Goal: Transaction & Acquisition: Book appointment/travel/reservation

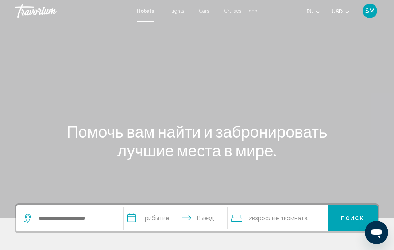
click at [346, 9] on mat-icon "Change currency" at bounding box center [346, 10] width 5 height 5
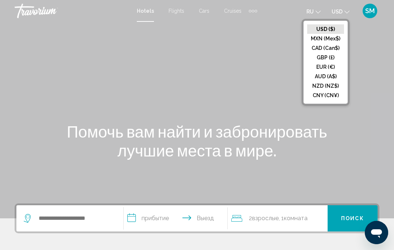
click at [320, 64] on button "EUR (€)" at bounding box center [325, 66] width 37 height 9
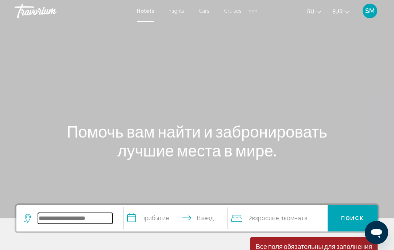
click at [59, 224] on input "Search widget" at bounding box center [75, 218] width 74 height 11
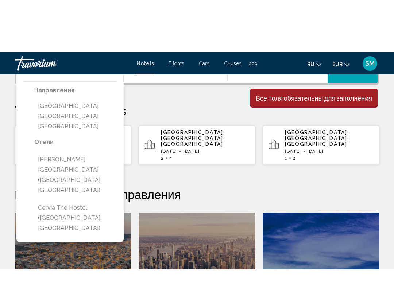
scroll to position [202, 0]
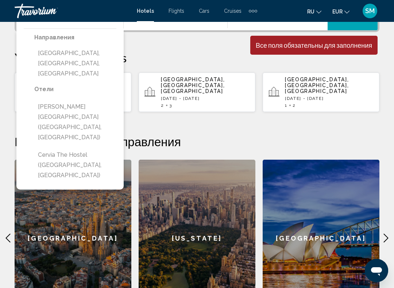
click at [58, 55] on button "[GEOGRAPHIC_DATA], [GEOGRAPHIC_DATA], [GEOGRAPHIC_DATA]" at bounding box center [75, 63] width 82 height 34
type input "**********"
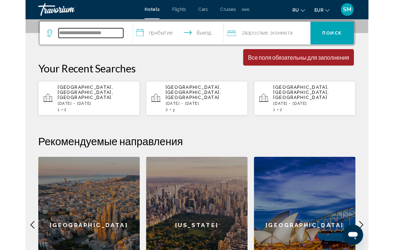
scroll to position [180, 0]
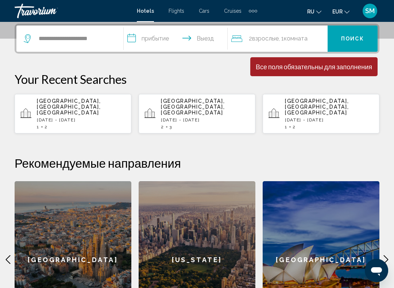
click at [140, 42] on input "**********" at bounding box center [177, 40] width 106 height 28
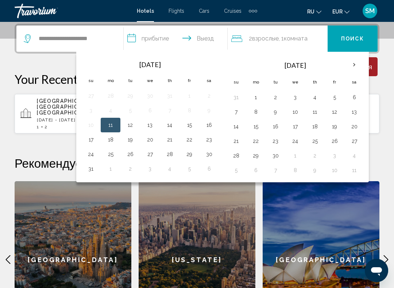
click at [150, 122] on button "13" at bounding box center [150, 125] width 12 height 10
click at [88, 154] on button "24" at bounding box center [91, 154] width 12 height 10
type input "**********"
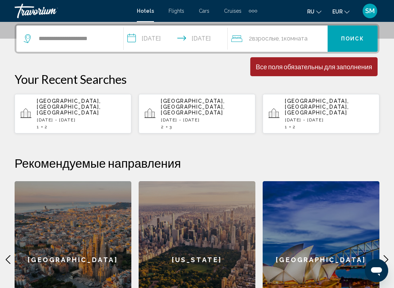
click at [351, 37] on span "Поиск" at bounding box center [352, 39] width 23 height 6
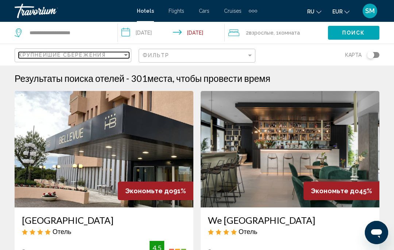
click at [121, 52] on div "Крупнейшие сбережения" at bounding box center [71, 55] width 104 height 6
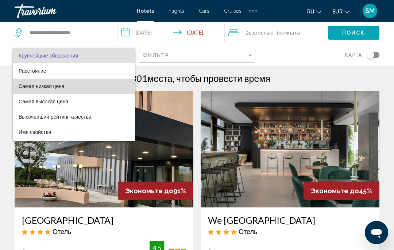
click at [30, 88] on span "Самая низкая цена" at bounding box center [42, 86] width 46 height 6
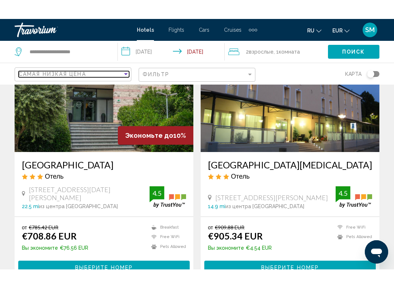
scroll to position [75, 0]
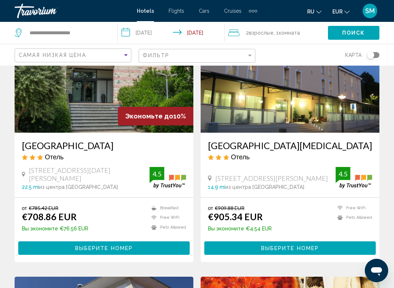
click at [245, 182] on div "Via Loreta 271, Bertinoro 14.9 mi из центра Cervia от отеля" at bounding box center [272, 182] width 128 height 16
click at [231, 215] on ins "€905.34 EUR" at bounding box center [235, 216] width 55 height 11
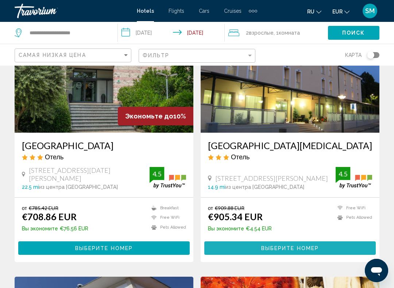
click at [279, 248] on span "Выберите номер" at bounding box center [290, 248] width 58 height 6
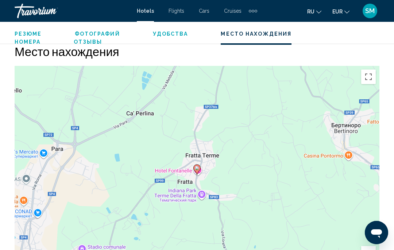
scroll to position [793, 0]
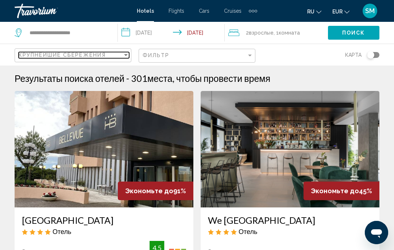
click at [121, 56] on div "Крупнейшие сбережения" at bounding box center [71, 55] width 104 height 6
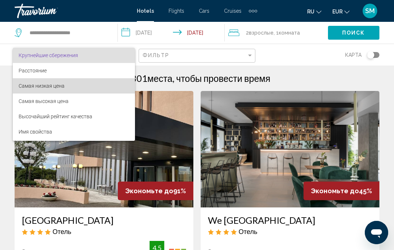
click at [31, 86] on span "Самая низкая цена" at bounding box center [42, 86] width 46 height 6
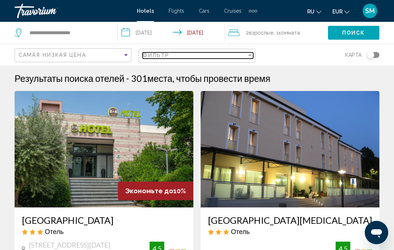
click at [247, 54] on div "Filter" at bounding box center [249, 55] width 7 height 6
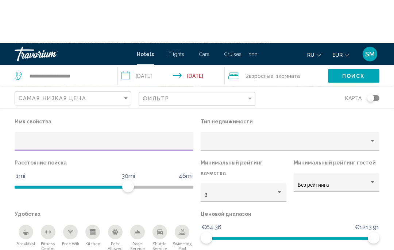
scroll to position [83, 0]
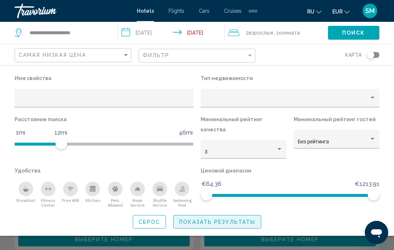
click at [207, 219] on span "Показать результаты" at bounding box center [217, 222] width 76 height 6
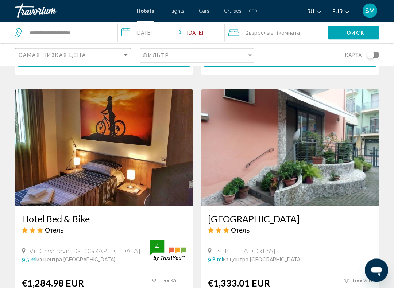
scroll to position [263, 0]
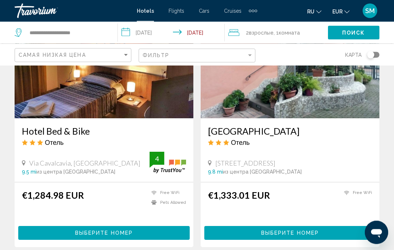
click at [67, 98] on img "Main content" at bounding box center [104, 60] width 179 height 117
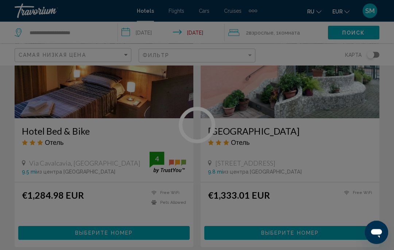
scroll to position [350, 0]
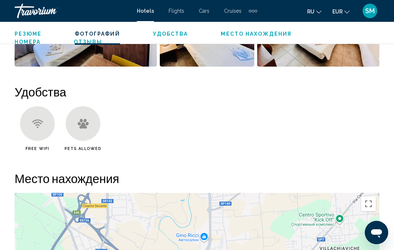
scroll to position [662, 0]
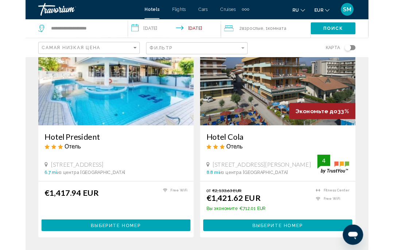
scroll to position [844, 0]
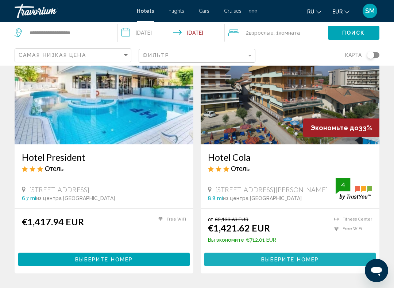
click at [285, 250] on button "Выберите номер" at bounding box center [289, 259] width 171 height 13
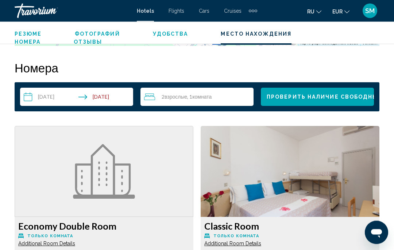
scroll to position [1018, 0]
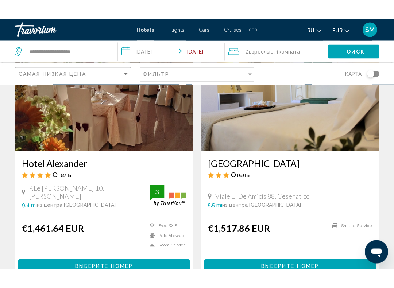
scroll to position [1118, 0]
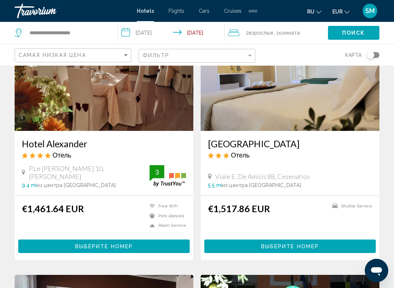
click at [45, 104] on img "Main content" at bounding box center [104, 72] width 179 height 117
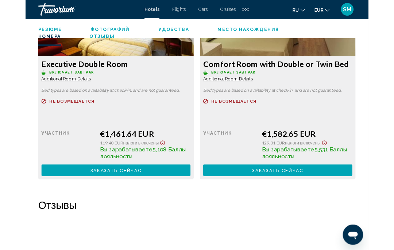
scroll to position [1179, 0]
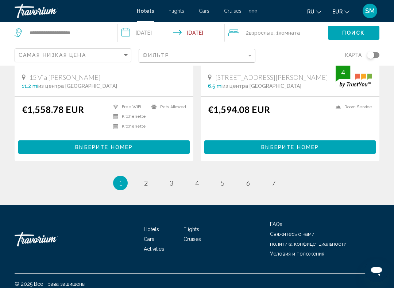
scroll to position [1483, 0]
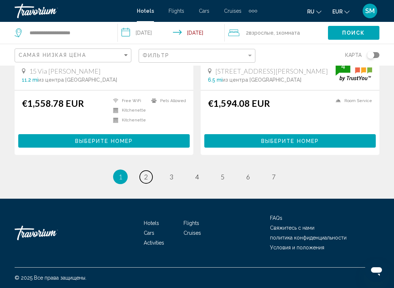
click at [145, 181] on span "2" at bounding box center [146, 177] width 4 height 8
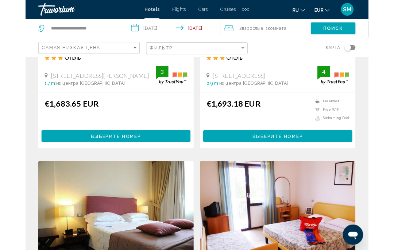
scroll to position [685, 0]
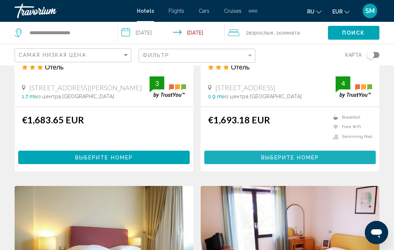
click at [286, 152] on button "Выберите номер" at bounding box center [289, 157] width 171 height 13
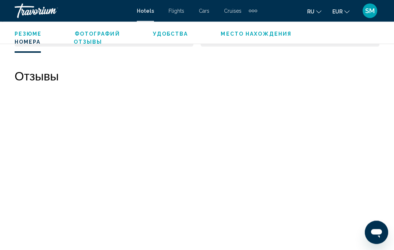
scroll to position [1334, 0]
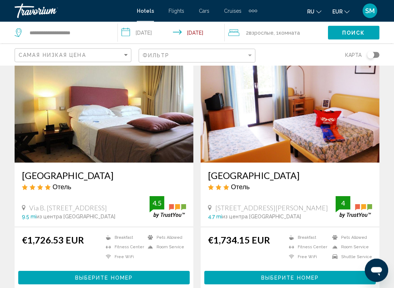
scroll to position [826, 0]
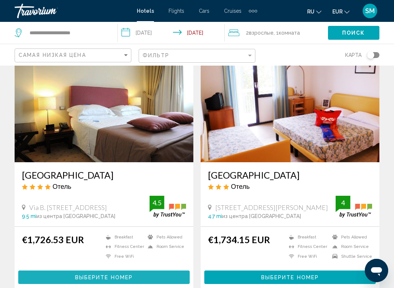
click at [107, 250] on span "Выберите номер" at bounding box center [104, 277] width 58 height 6
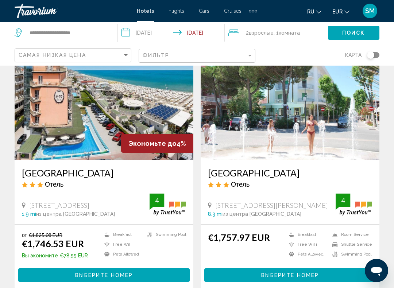
scroll to position [1089, 0]
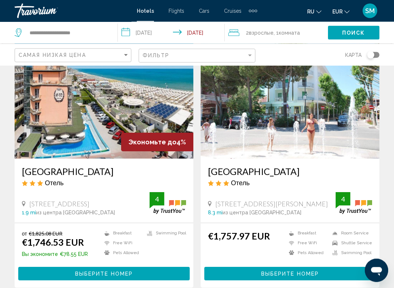
click at [94, 250] on span "Выберите номер" at bounding box center [104, 274] width 58 height 6
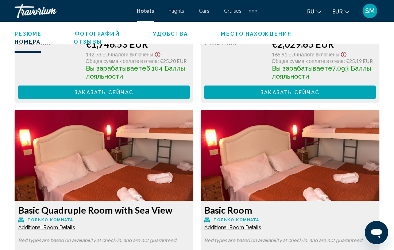
scroll to position [1300, 0]
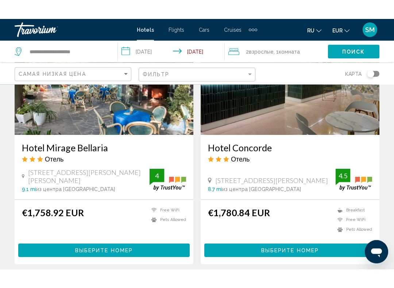
scroll to position [1393, 0]
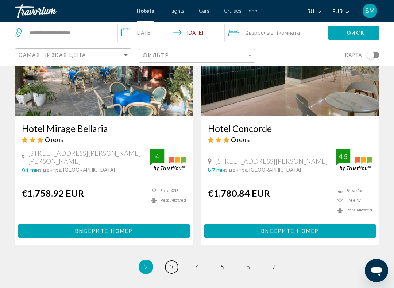
click at [176, 250] on link "page 3" at bounding box center [171, 267] width 13 height 13
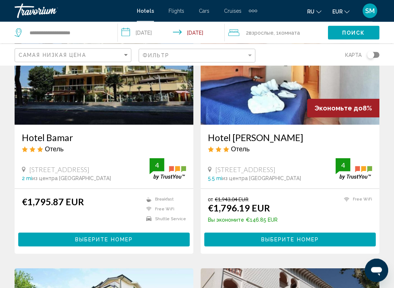
scroll to position [85, 0]
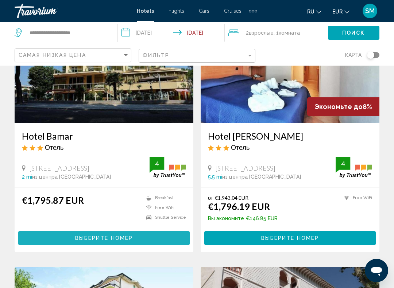
click at [105, 235] on button "Выберите номер" at bounding box center [103, 237] width 171 height 13
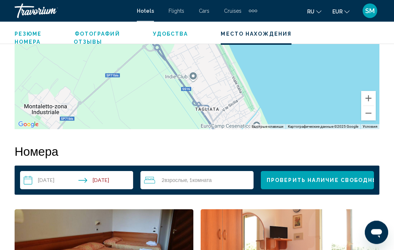
scroll to position [939, 0]
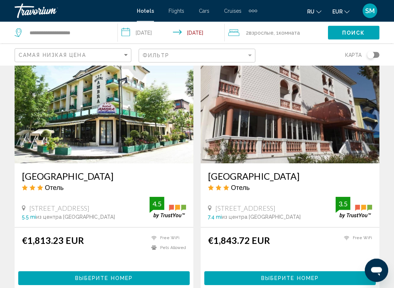
scroll to position [305, 0]
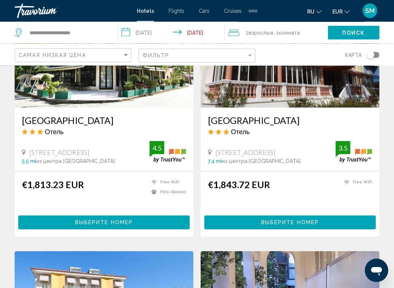
click at [67, 220] on button "Выберите номер" at bounding box center [103, 222] width 171 height 13
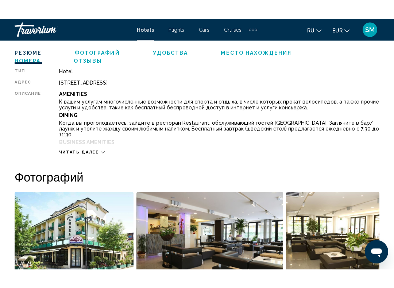
scroll to position [377, 0]
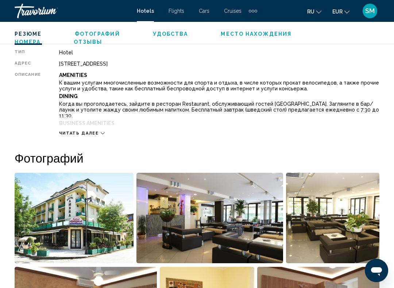
click at [66, 134] on span "Читать далее" at bounding box center [79, 133] width 40 height 5
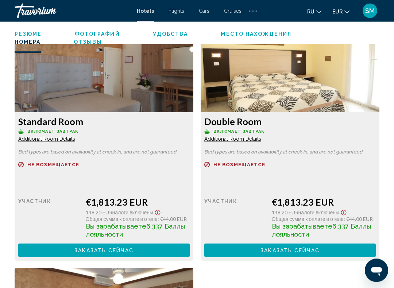
scroll to position [1366, 0]
click at [133, 247] on span "Заказать сейчас" at bounding box center [103, 250] width 59 height 6
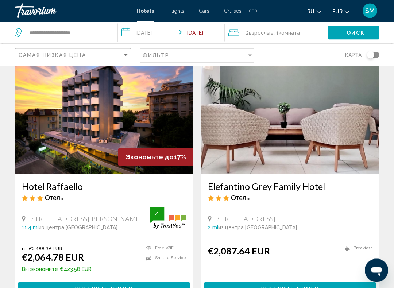
scroll to position [1086, 0]
click at [72, 250] on button "Выберите номер" at bounding box center [103, 288] width 171 height 13
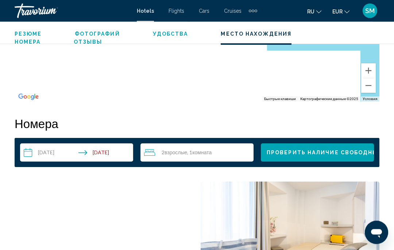
scroll to position [968, 0]
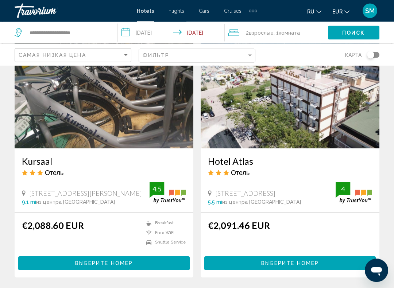
scroll to position [1372, 0]
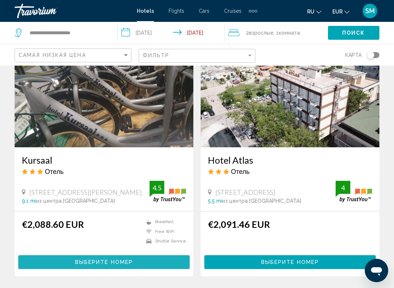
click at [101, 250] on span "Выберите номер" at bounding box center [104, 263] width 58 height 6
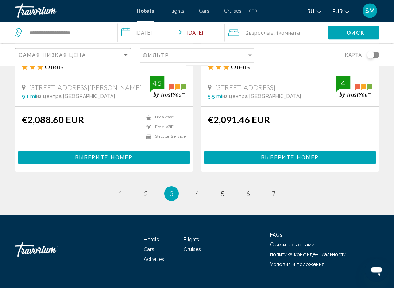
scroll to position [1483, 0]
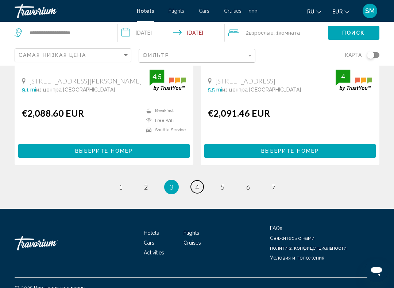
click at [195, 183] on span "4" at bounding box center [197, 187] width 4 height 8
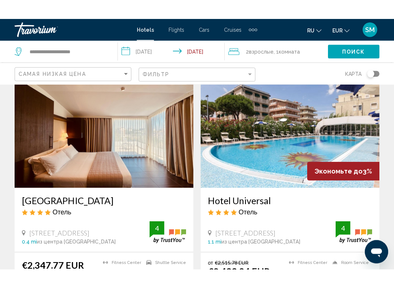
scroll to position [1341, 0]
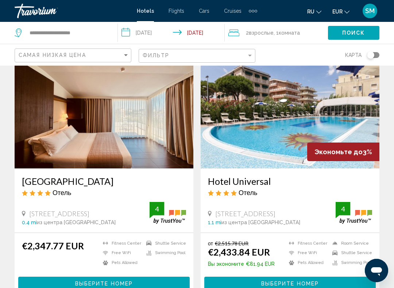
click at [24, 131] on img "Main content" at bounding box center [104, 110] width 179 height 117
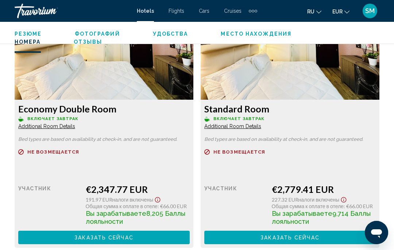
scroll to position [1123, 0]
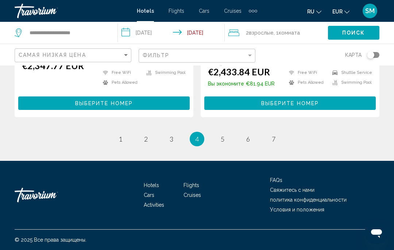
scroll to position [1520, 0]
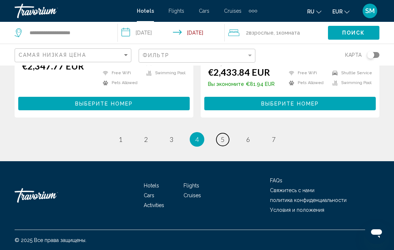
click at [222, 141] on span "5" at bounding box center [223, 140] width 4 height 8
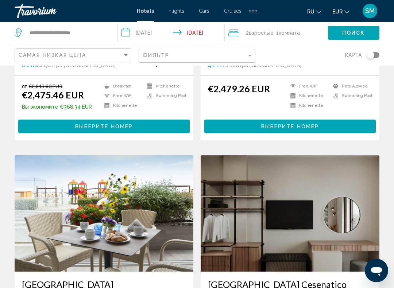
scroll to position [195, 0]
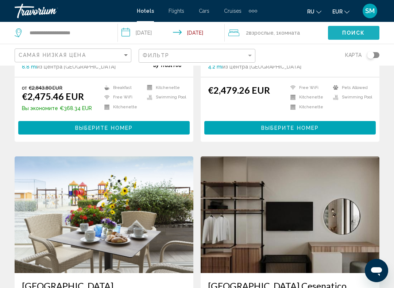
click at [351, 32] on span "Поиск" at bounding box center [353, 33] width 23 height 6
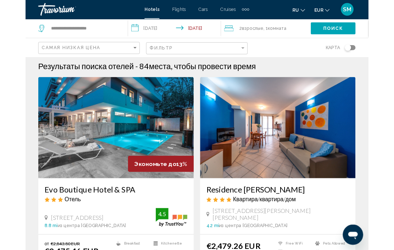
scroll to position [0, 0]
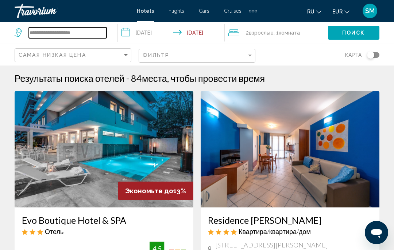
click at [59, 33] on input "**********" at bounding box center [68, 32] width 78 height 11
click at [87, 35] on input "**********" at bounding box center [68, 32] width 78 height 11
type input "*"
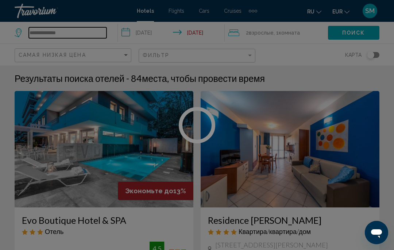
type input "**********"
click at [355, 32] on div at bounding box center [197, 125] width 394 height 250
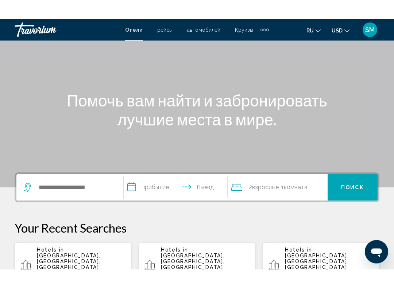
scroll to position [56, 0]
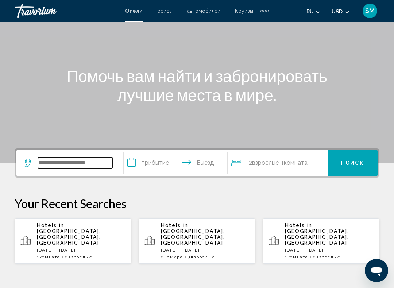
click at [51, 160] on input "Search widget" at bounding box center [75, 162] width 74 height 11
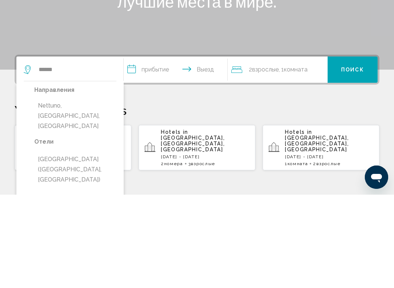
click at [63, 192] on button "Nettuno, Roman Coast, Italy" at bounding box center [75, 209] width 82 height 34
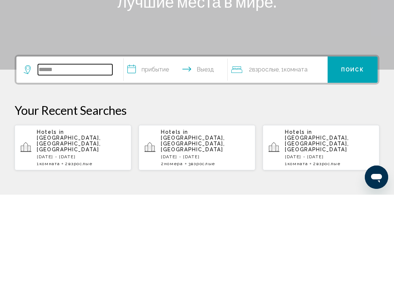
type input "**********"
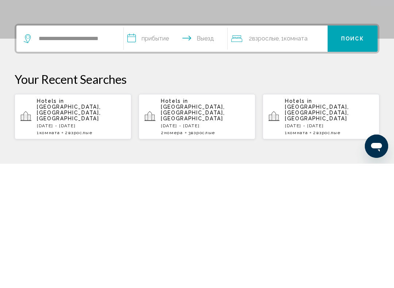
click at [144, 150] on input "**********" at bounding box center [177, 164] width 106 height 28
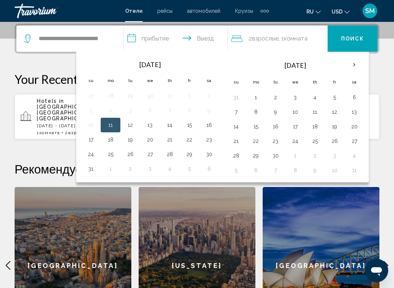
click at [151, 121] on button "13" at bounding box center [150, 125] width 12 height 10
click at [94, 156] on button "24" at bounding box center [91, 154] width 12 height 10
type input "**********"
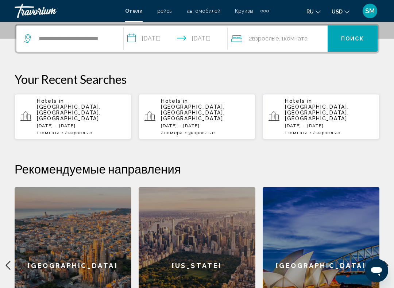
click at [349, 37] on span "Поиск" at bounding box center [352, 39] width 23 height 6
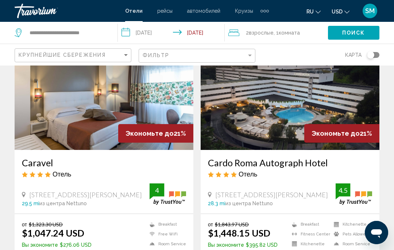
scroll to position [57, 0]
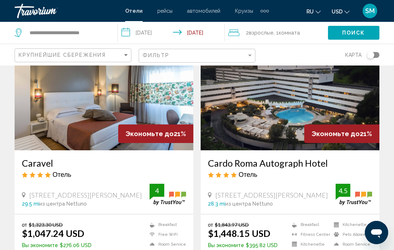
click at [18, 31] on icon "Search widget" at bounding box center [19, 32] width 9 height 9
click at [94, 34] on input "**********" at bounding box center [68, 32] width 78 height 11
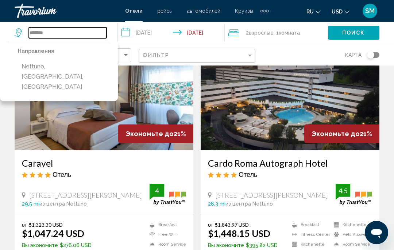
type input "******"
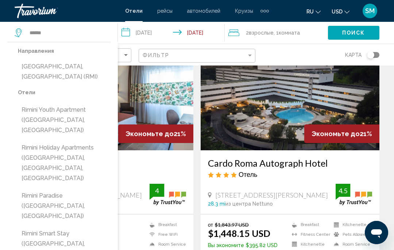
click at [47, 66] on button "Rimini, Italy (RMI)" at bounding box center [64, 72] width 93 height 24
type input "**********"
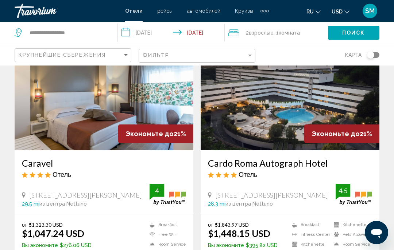
click at [349, 26] on button "Поиск" at bounding box center [353, 32] width 51 height 13
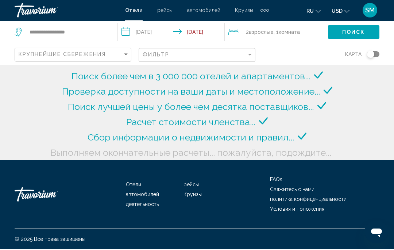
scroll to position [33, 0]
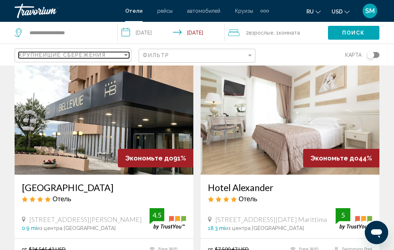
click at [123, 56] on div "Sort by" at bounding box center [125, 55] width 7 height 6
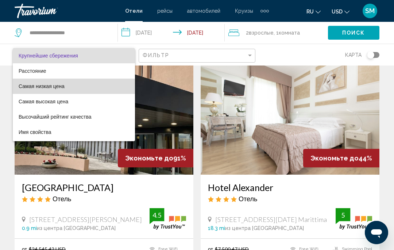
click at [39, 88] on span "Самая низкая цена" at bounding box center [42, 86] width 46 height 6
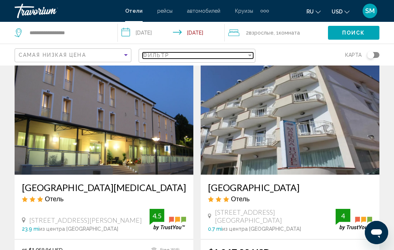
click at [247, 57] on div "Filter" at bounding box center [249, 55] width 7 height 6
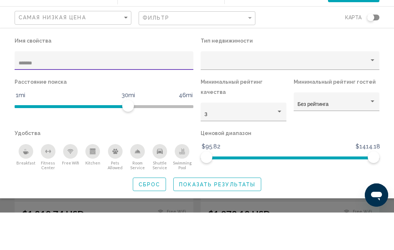
type input "********"
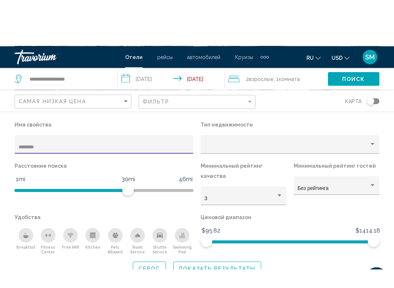
scroll to position [108, 0]
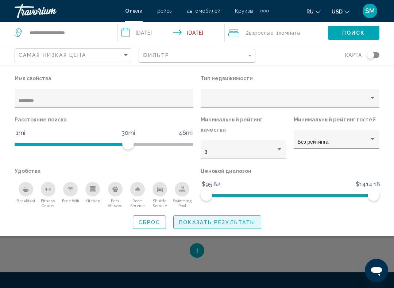
click at [197, 219] on span "Показать результаты" at bounding box center [217, 222] width 76 height 6
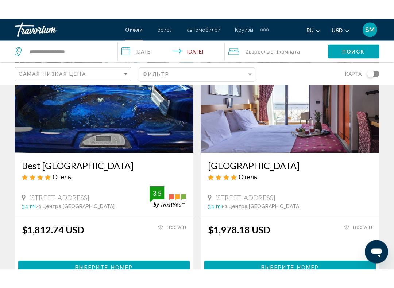
scroll to position [74, 0]
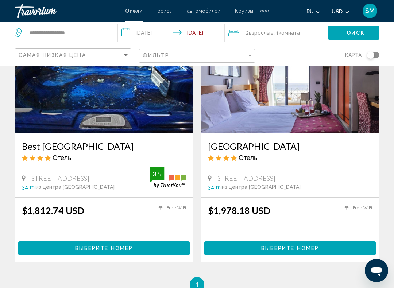
click at [253, 118] on img "Main content" at bounding box center [289, 75] width 179 height 117
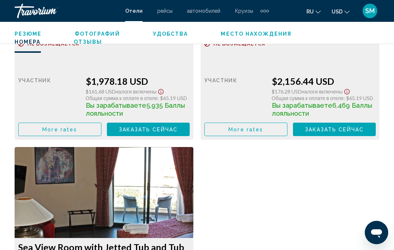
scroll to position [1256, 0]
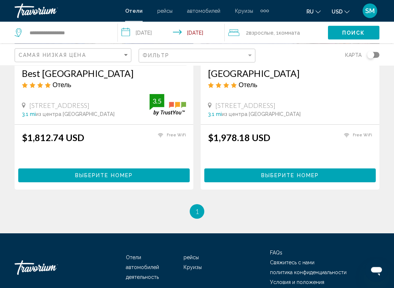
scroll to position [148, 0]
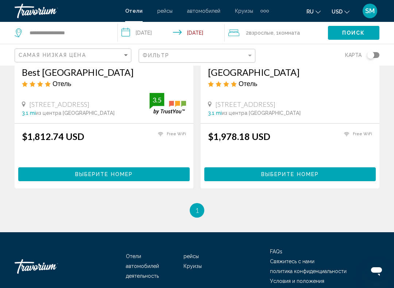
click at [69, 171] on button "Выберите номер" at bounding box center [103, 173] width 171 height 13
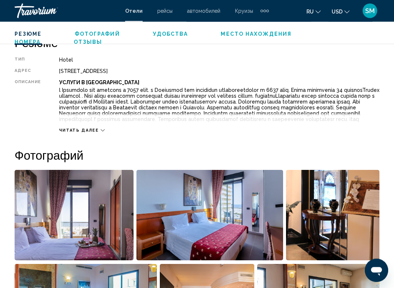
scroll to position [372, 0]
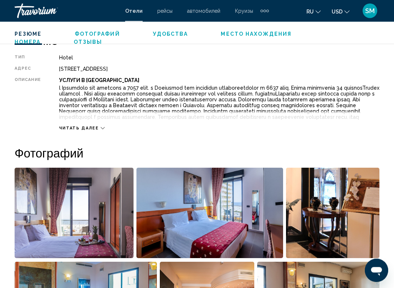
click at [70, 131] on span "Читать далее" at bounding box center [79, 128] width 40 height 5
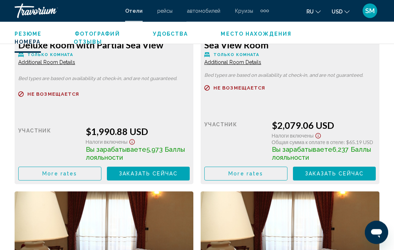
scroll to position [1437, 0]
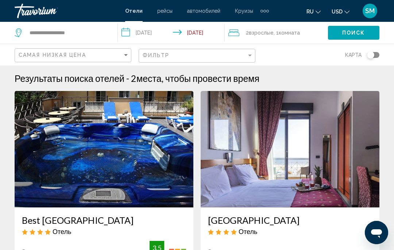
click at [34, 12] on div "Travorium" at bounding box center [51, 11] width 73 height 15
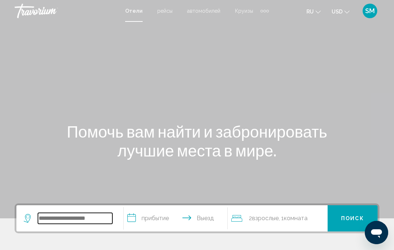
click at [90, 223] on input "Search widget" at bounding box center [75, 218] width 74 height 11
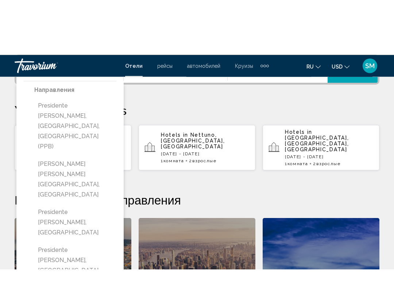
scroll to position [207, 0]
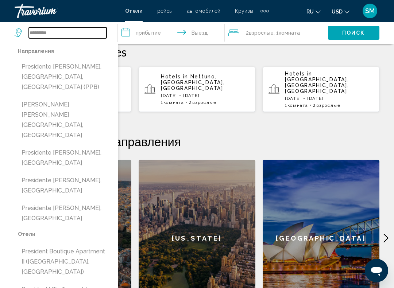
click at [56, 38] on input "*********" at bounding box center [68, 32] width 78 height 11
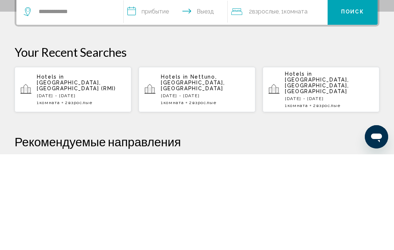
scroll to position [112, 0]
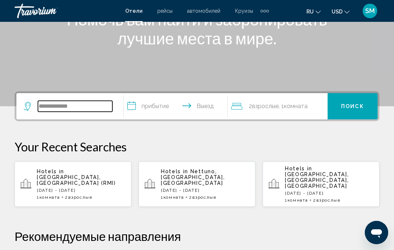
click at [85, 112] on input "**********" at bounding box center [75, 106] width 74 height 11
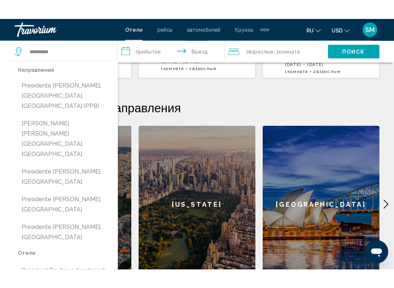
scroll to position [260, 0]
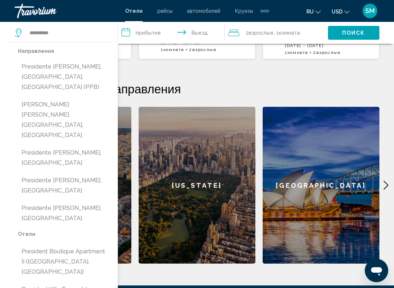
type input "**********"
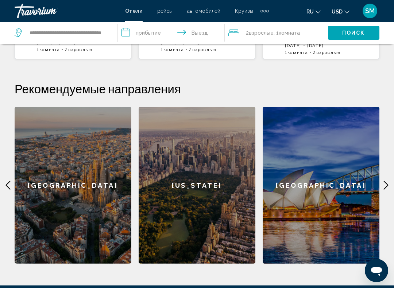
click at [159, 34] on input "**********" at bounding box center [173, 34] width 110 height 24
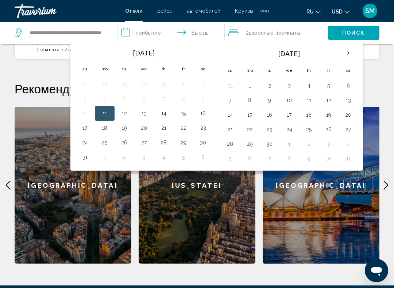
click at [139, 109] on button "13" at bounding box center [144, 113] width 12 height 10
click at [85, 146] on button "24" at bounding box center [85, 142] width 12 height 10
type input "**********"
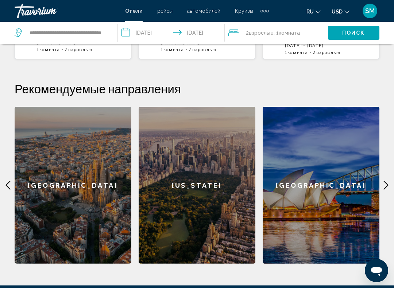
click at [348, 31] on span "Поиск" at bounding box center [353, 33] width 23 height 6
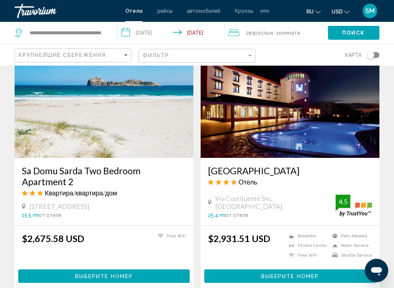
scroll to position [1375, 0]
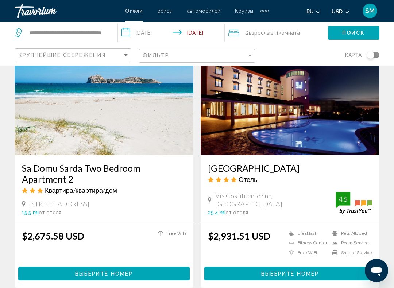
click at [52, 163] on h3 "Sa Domu Sarda Two Bedroom Apartment 2" at bounding box center [104, 174] width 164 height 22
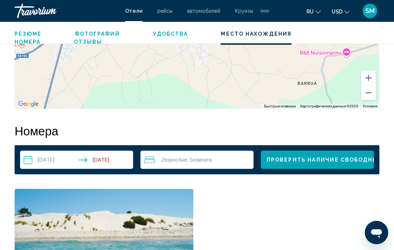
scroll to position [970, 0]
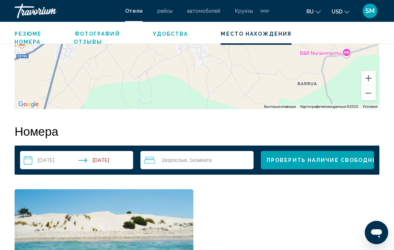
click at [336, 11] on span "USD" at bounding box center [336, 12] width 11 height 6
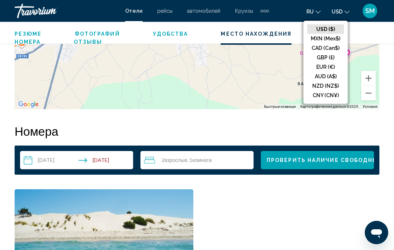
click at [323, 69] on button "EUR (€)" at bounding box center [325, 66] width 37 height 9
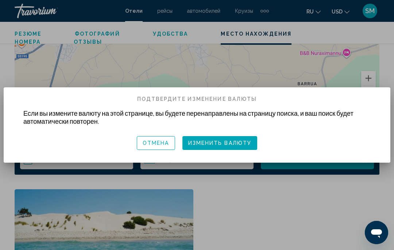
click at [210, 144] on span "Изменить валюту" at bounding box center [219, 144] width 63 height 6
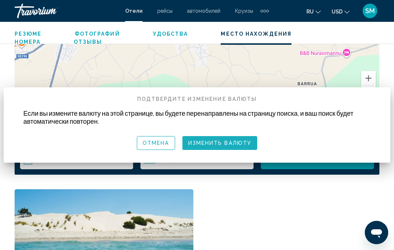
scroll to position [970, 0]
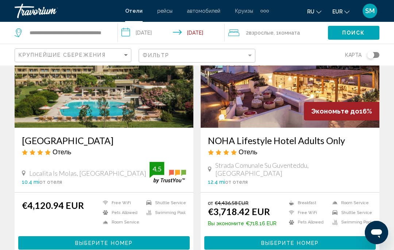
scroll to position [859, 0]
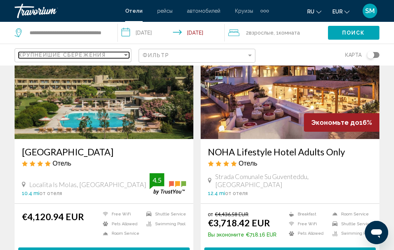
click at [118, 58] on div "Крупнейшие сбережения" at bounding box center [71, 55] width 104 height 6
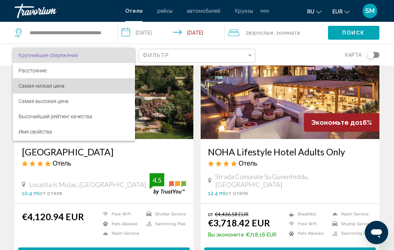
click at [28, 86] on span "Самая низкая цена" at bounding box center [42, 86] width 46 height 6
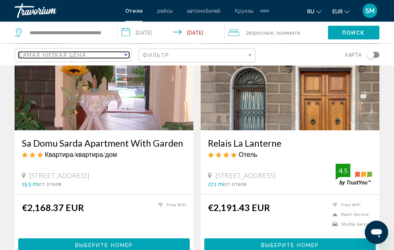
scroll to position [867, 0]
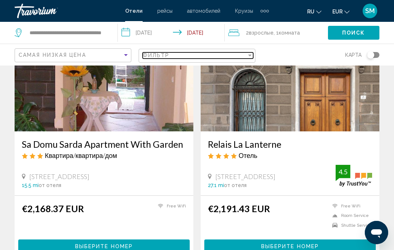
click at [250, 53] on div "Filter" at bounding box center [249, 55] width 7 height 6
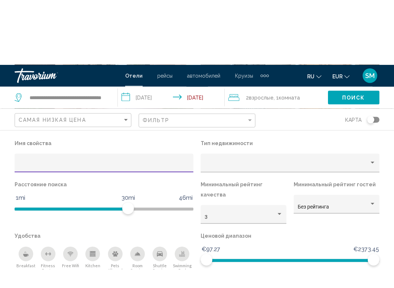
scroll to position [952, 0]
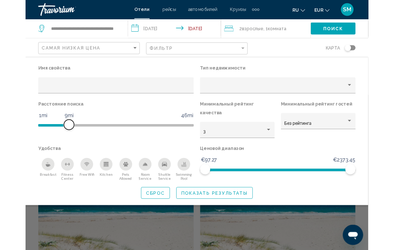
scroll to position [442, 0]
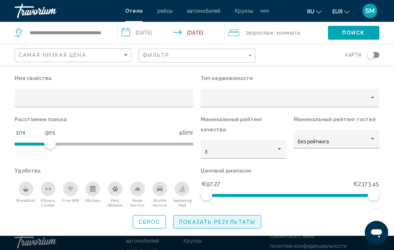
click at [200, 219] on span "Показать результаты" at bounding box center [217, 222] width 76 height 6
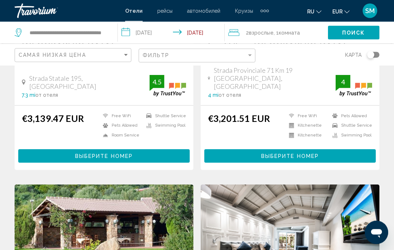
scroll to position [169, 0]
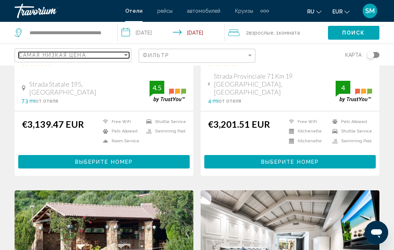
click at [122, 57] on div "Самая низкая цена" at bounding box center [71, 55] width 104 height 6
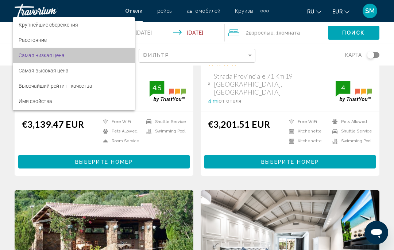
click at [28, 58] on span "Самая низкая цена" at bounding box center [42, 55] width 46 height 6
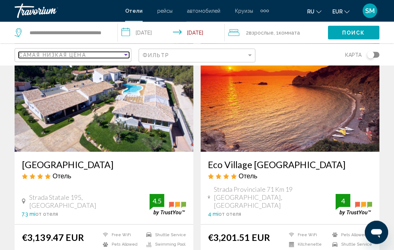
scroll to position [0, 0]
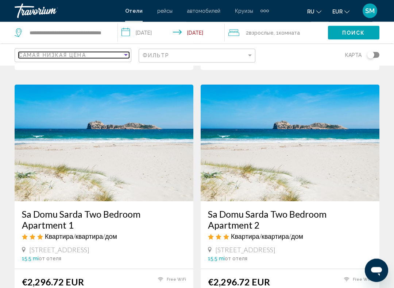
scroll to position [1058, 0]
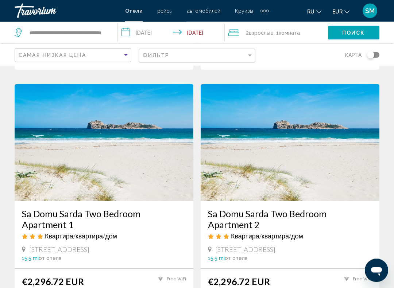
click at [27, 170] on img "Main content" at bounding box center [104, 143] width 179 height 117
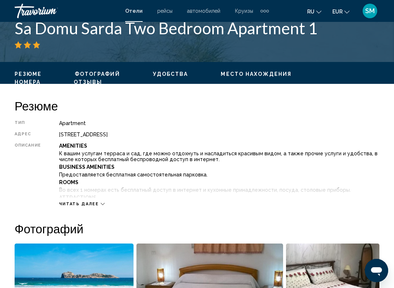
scroll to position [307, 0]
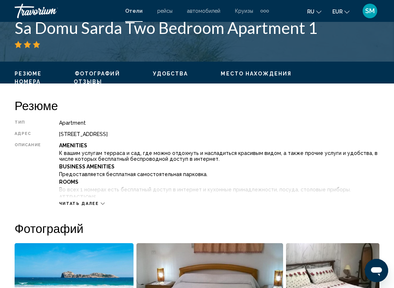
click at [66, 204] on span "Читать далее" at bounding box center [79, 203] width 40 height 5
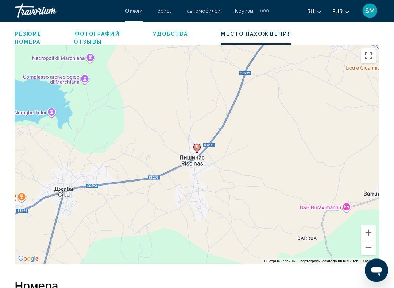
scroll to position [993, 0]
click at [369, 245] on button "Уменьшить" at bounding box center [368, 247] width 15 height 15
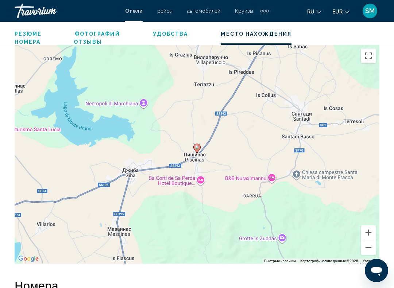
click at [368, 249] on button "Уменьшить" at bounding box center [368, 247] width 15 height 15
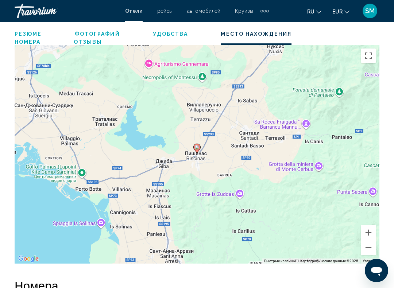
click at [369, 247] on button "Уменьшить" at bounding box center [368, 247] width 15 height 15
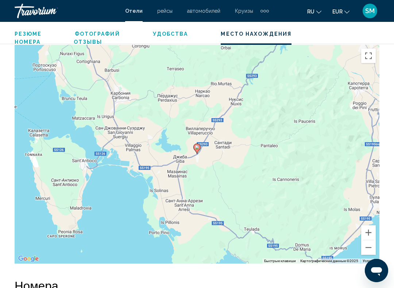
click at [366, 245] on button "Уменьшить" at bounding box center [368, 247] width 15 height 15
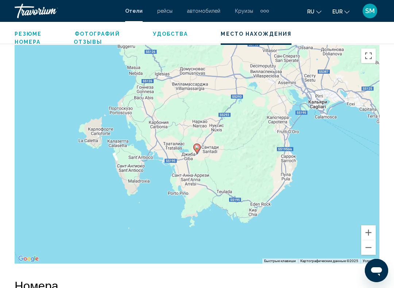
click at [367, 250] on button "Уменьшить" at bounding box center [368, 247] width 15 height 15
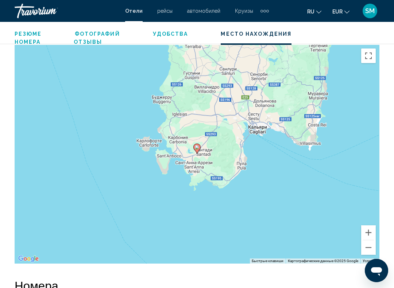
click at [368, 249] on button "Уменьшить" at bounding box center [368, 247] width 15 height 15
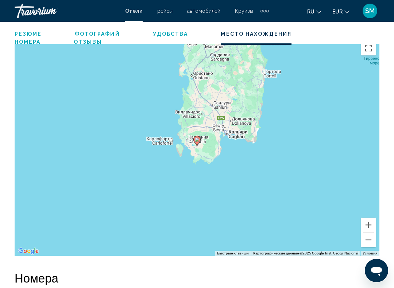
scroll to position [1005, 0]
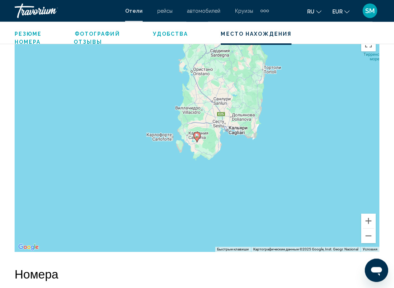
click at [365, 235] on button "Уменьшить" at bounding box center [368, 236] width 15 height 15
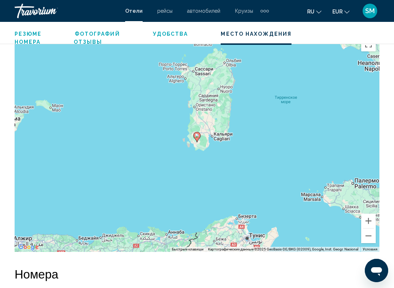
click at [366, 237] on button "Уменьшить" at bounding box center [368, 236] width 15 height 15
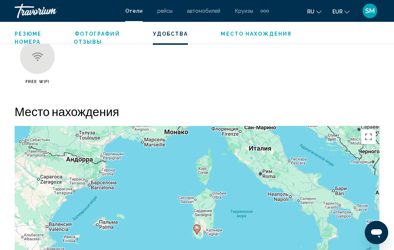
scroll to position [911, 0]
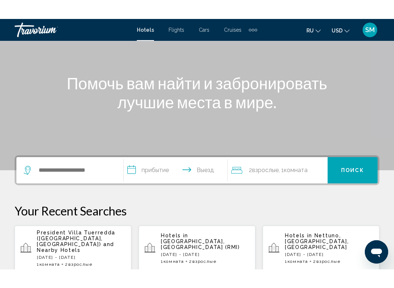
scroll to position [68, 0]
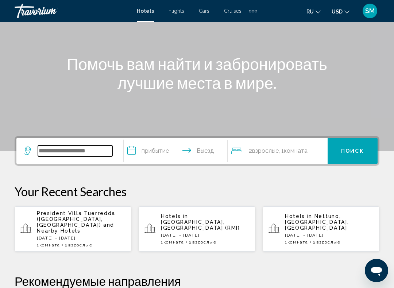
click at [44, 153] on input "Search widget" at bounding box center [75, 150] width 74 height 11
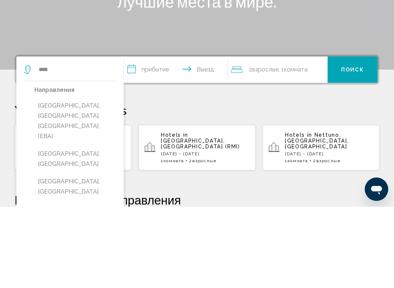
click at [51, 180] on button "Elba Island, Tuscany, Italy (EBA)" at bounding box center [75, 202] width 82 height 44
type input "**********"
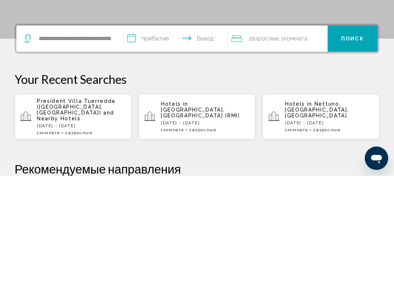
click at [143, 138] on input "**********" at bounding box center [177, 152] width 106 height 28
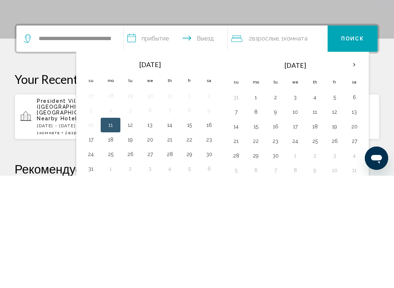
scroll to position [180, 0]
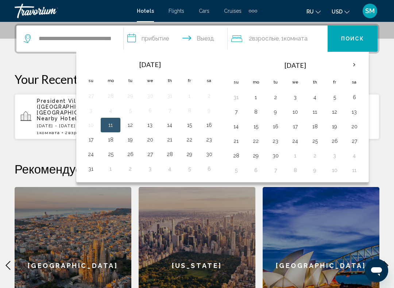
click at [148, 124] on button "13" at bounding box center [150, 125] width 12 height 10
click at [89, 157] on button "24" at bounding box center [91, 154] width 12 height 10
type input "**********"
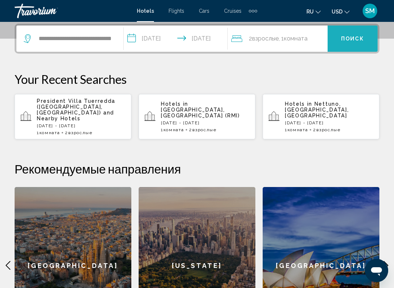
click at [356, 38] on span "Поиск" at bounding box center [352, 39] width 23 height 6
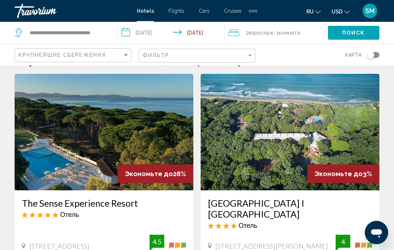
scroll to position [17, 0]
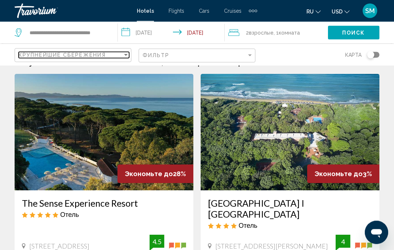
click at [120, 54] on div "Крупнейшие сбережения" at bounding box center [71, 55] width 104 height 6
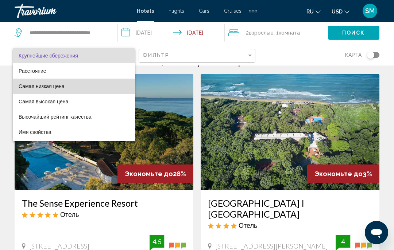
click at [28, 89] on span "Самая низкая цена" at bounding box center [42, 86] width 46 height 6
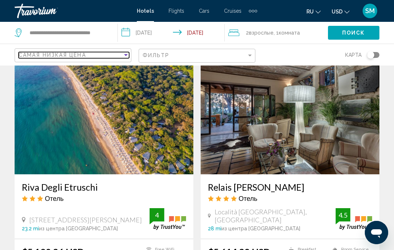
scroll to position [304, 0]
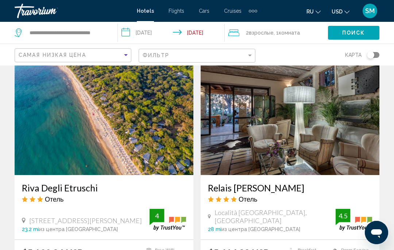
click at [342, 15] on button "USD USD ($) MXN (Mex$) CAD (Can$) GBP (£) EUR (€) AUD (A$) NZD (NZ$) CNY (CN¥)" at bounding box center [340, 11] width 18 height 11
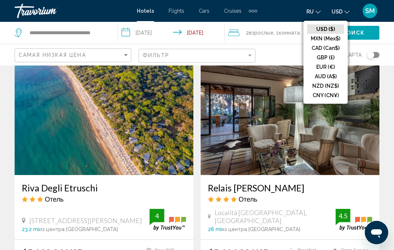
click at [321, 65] on button "EUR (€)" at bounding box center [325, 66] width 37 height 9
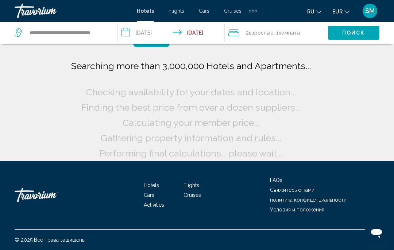
scroll to position [44, 0]
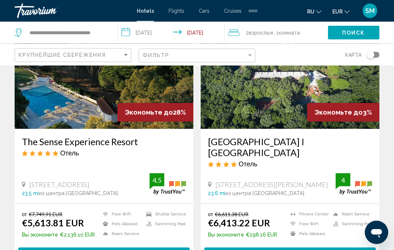
scroll to position [76, 0]
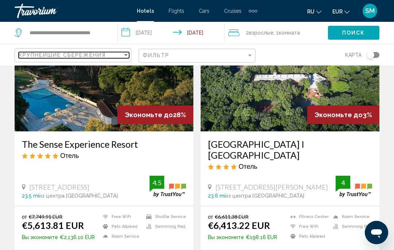
click at [50, 57] on span "Крупнейшие сбережения" at bounding box center [62, 55] width 87 height 6
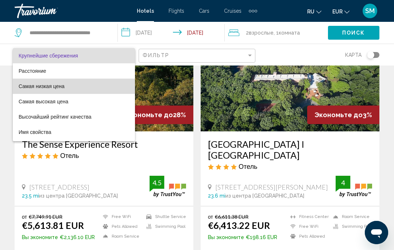
click at [23, 88] on span "Самая низкая цена" at bounding box center [42, 86] width 46 height 6
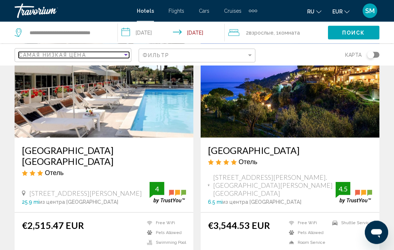
scroll to position [70, 0]
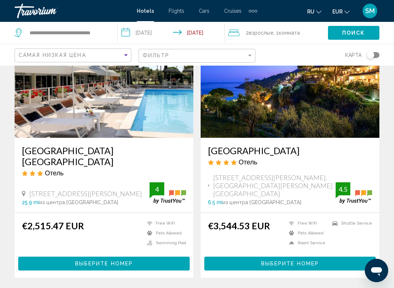
click at [46, 169] on span "Отель" at bounding box center [54, 173] width 19 height 8
click at [109, 250] on span "Выберите номер" at bounding box center [104, 264] width 58 height 6
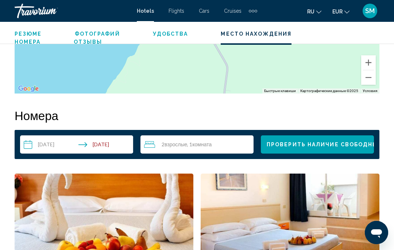
scroll to position [985, 0]
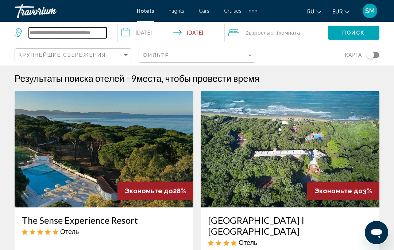
click at [105, 28] on input "**********" at bounding box center [68, 32] width 78 height 11
type input "**********"
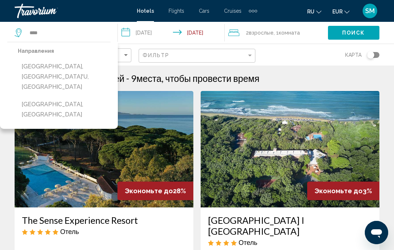
click at [43, 98] on button "[GEOGRAPHIC_DATA], [GEOGRAPHIC_DATA]" at bounding box center [64, 110] width 93 height 24
type input "**********"
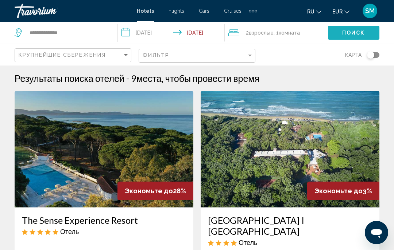
click at [351, 35] on span "Поиск" at bounding box center [353, 33] width 23 height 6
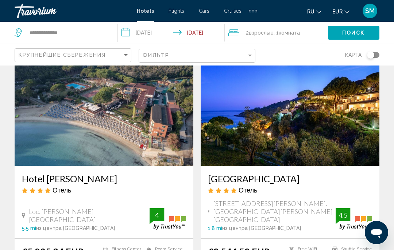
scroll to position [21, 0]
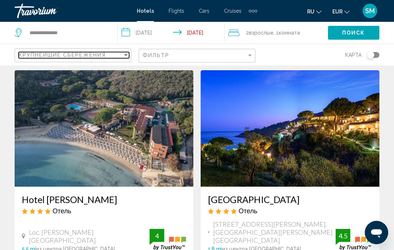
click at [122, 55] on div "Крупнейшие сбережения" at bounding box center [71, 55] width 104 height 6
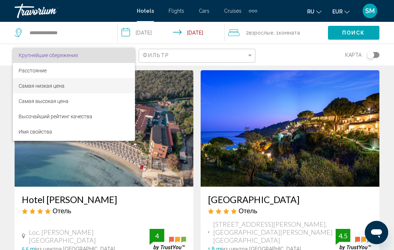
click at [35, 85] on span "Самая низкая цена" at bounding box center [42, 86] width 46 height 6
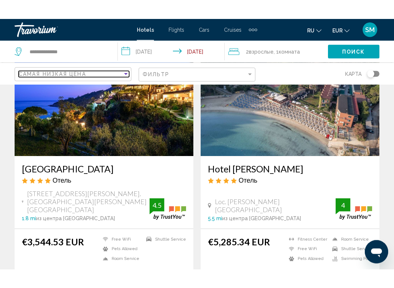
scroll to position [71, 0]
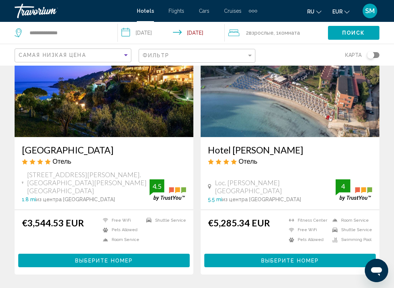
click at [54, 108] on img "Main content" at bounding box center [104, 78] width 179 height 117
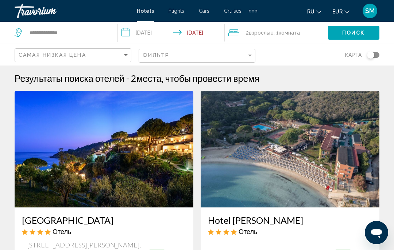
click at [376, 54] on div "Toggle map" at bounding box center [373, 55] width 12 height 6
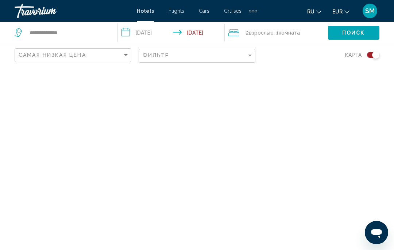
click at [115, 137] on div "Чтобы активировать перетаскивание с помощью клавиатуры, нажмите Alt + Ввод. Пос…" at bounding box center [197, 158] width 394 height 185
click at [370, 52] on div "Toggle map" at bounding box center [373, 55] width 12 height 6
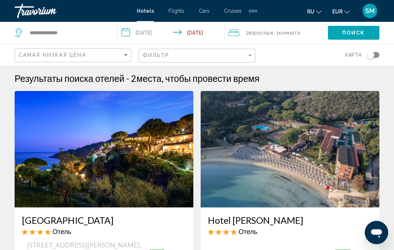
click at [371, 54] on div "Toggle map" at bounding box center [370, 54] width 7 height 7
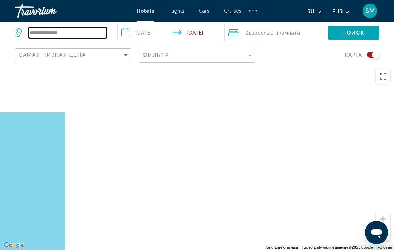
click at [74, 36] on input "**********" at bounding box center [68, 32] width 78 height 11
type input "*"
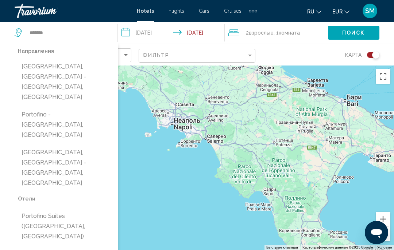
click at [38, 77] on button "[GEOGRAPHIC_DATA], [GEOGRAPHIC_DATA] - [GEOGRAPHIC_DATA], [GEOGRAPHIC_DATA]" at bounding box center [64, 82] width 93 height 44
type input "**********"
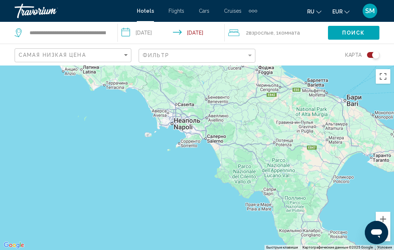
click at [344, 29] on button "Поиск" at bounding box center [353, 32] width 51 height 13
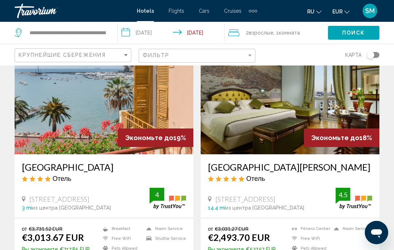
scroll to position [53, 0]
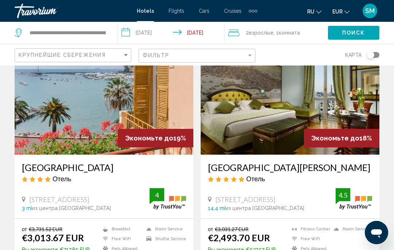
click at [265, 137] on img "Main content" at bounding box center [289, 96] width 179 height 117
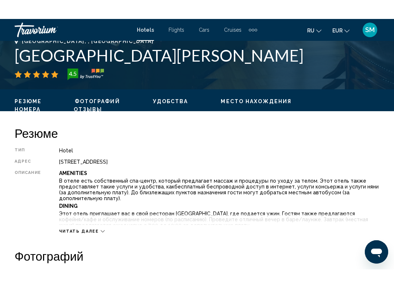
scroll to position [300, 0]
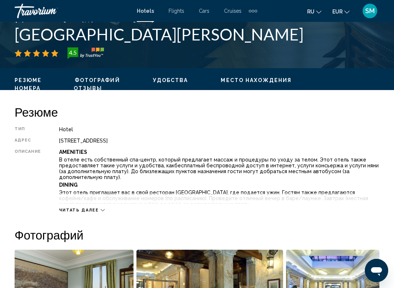
click at [68, 211] on span "Читать далее" at bounding box center [79, 210] width 40 height 5
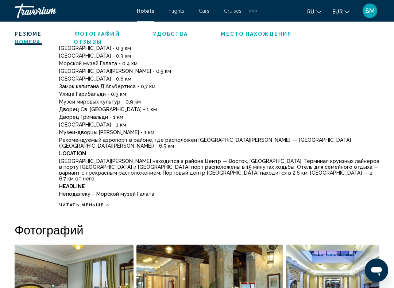
scroll to position [574, 0]
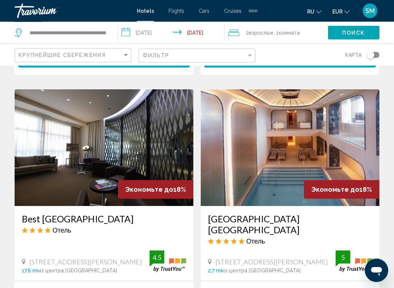
scroll to position [264, 0]
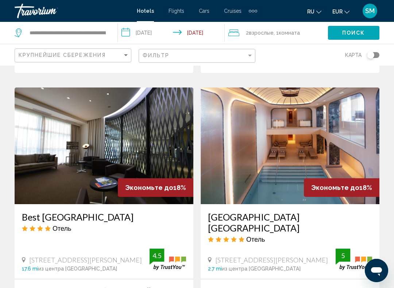
click at [53, 146] on img "Main content" at bounding box center [104, 145] width 179 height 117
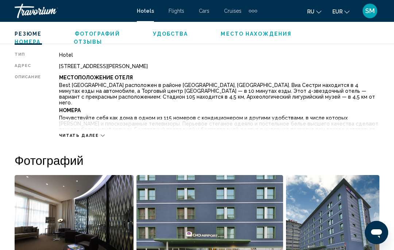
scroll to position [374, 0]
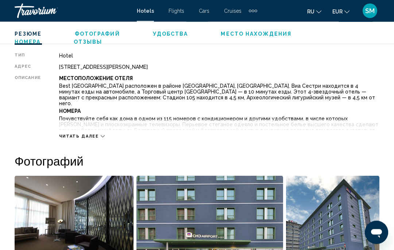
click at [70, 136] on span "Читать далее" at bounding box center [79, 136] width 40 height 5
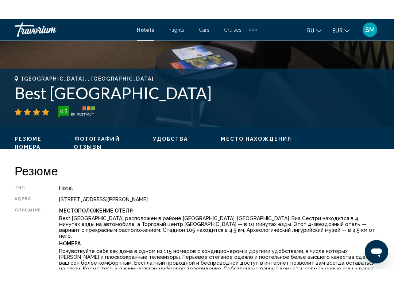
scroll to position [260, 0]
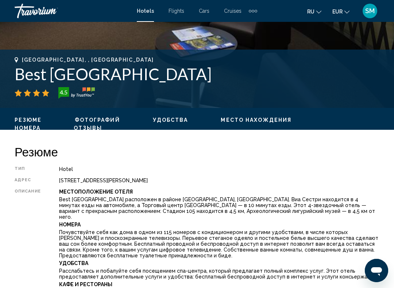
click at [238, 120] on span "Место нахождения" at bounding box center [256, 120] width 71 height 6
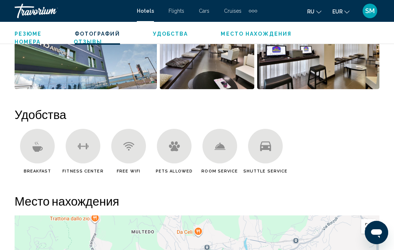
scroll to position [742, 0]
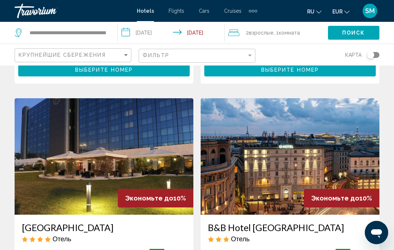
scroll to position [1324, 0]
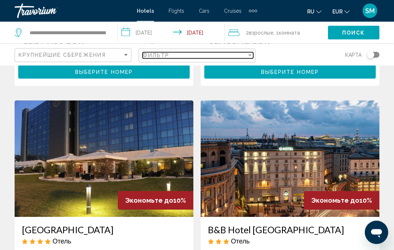
click at [245, 52] on div "Фильтр" at bounding box center [195, 55] width 104 height 6
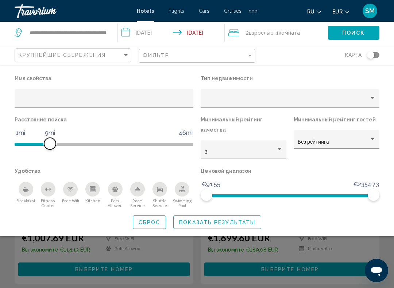
scroll to position [1388, 0]
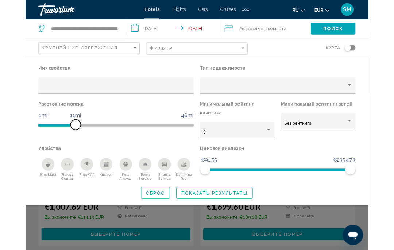
scroll to position [1388, 0]
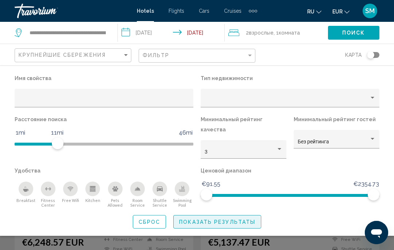
click at [196, 219] on span "Показать результаты" at bounding box center [217, 222] width 76 height 6
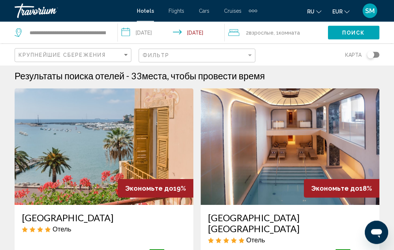
scroll to position [0, 0]
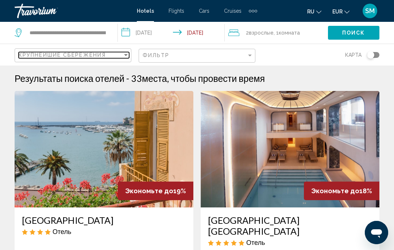
click at [123, 57] on div "Sort by" at bounding box center [125, 55] width 7 height 6
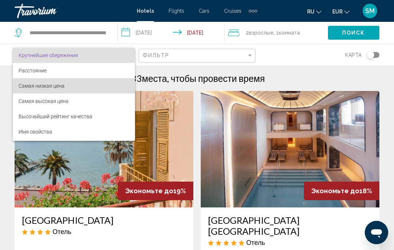
click at [36, 92] on span "Самая низкая цена" at bounding box center [74, 85] width 110 height 15
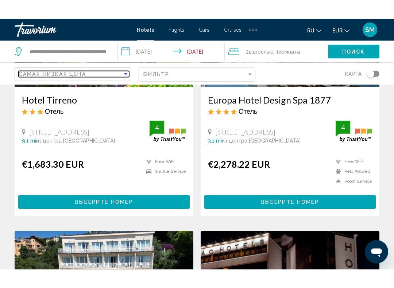
scroll to position [141, 0]
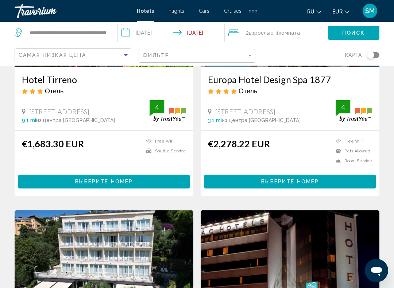
click at [65, 173] on div "€1,683.30 EUR Free WiFi Shuttle Service 4 Выберите номер" at bounding box center [104, 163] width 164 height 50
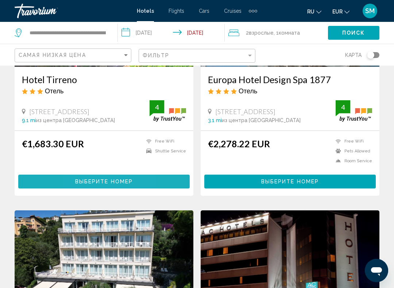
click at [80, 183] on span "Выберите номер" at bounding box center [104, 182] width 58 height 6
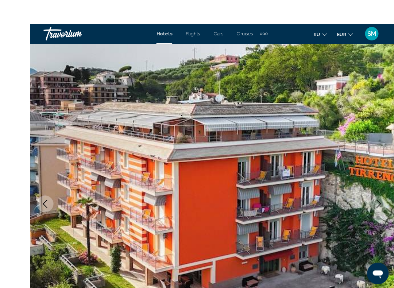
scroll to position [8, 0]
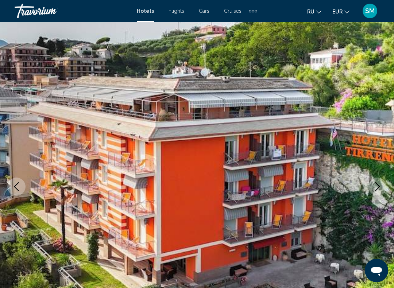
click at [15, 188] on icon "Previous image" at bounding box center [16, 186] width 9 height 9
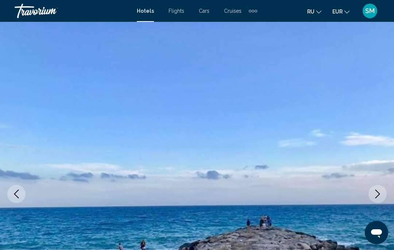
scroll to position [0, 0]
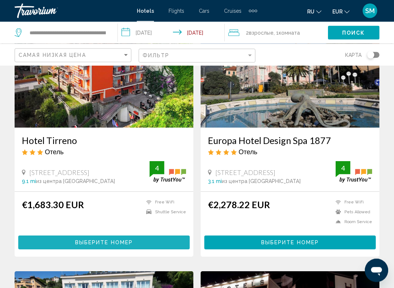
scroll to position [80, 0]
click at [91, 237] on button "Выберите номер" at bounding box center [103, 241] width 171 height 13
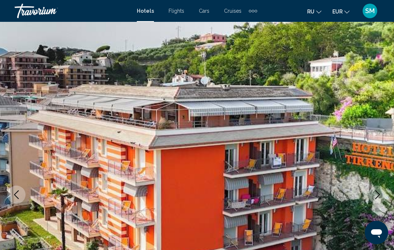
click at [17, 190] on button "Previous image" at bounding box center [16, 195] width 18 height 18
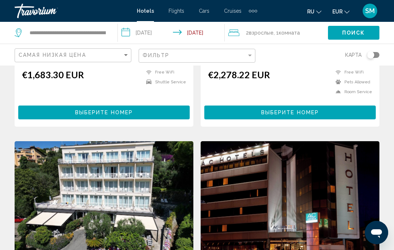
scroll to position [210, 0]
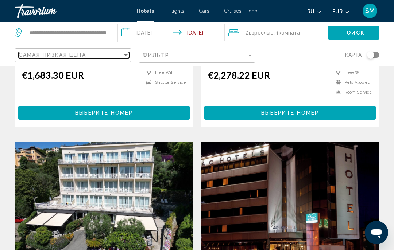
click at [121, 52] on div "Самая низкая цена" at bounding box center [71, 55] width 104 height 6
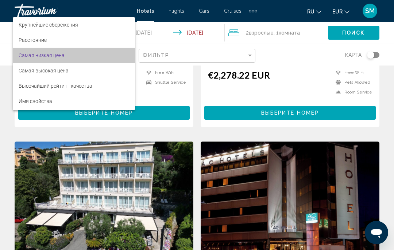
click at [30, 55] on span "Самая низкая цена" at bounding box center [42, 55] width 46 height 6
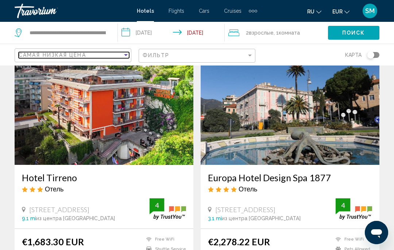
scroll to position [42, 0]
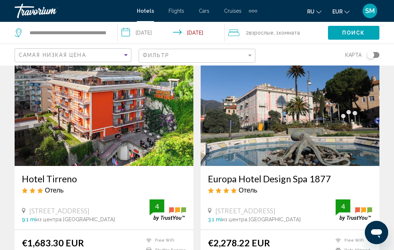
click at [75, 121] on img "Main content" at bounding box center [104, 108] width 179 height 117
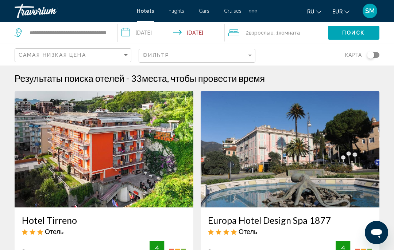
click at [375, 52] on div "Toggle map" at bounding box center [373, 55] width 12 height 6
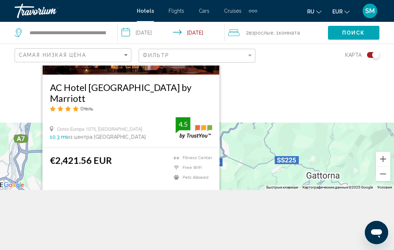
scroll to position [66, 0]
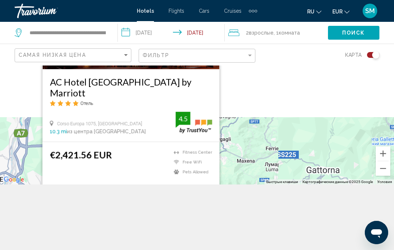
click at [145, 206] on div "**********" at bounding box center [197, 125] width 394 height 250
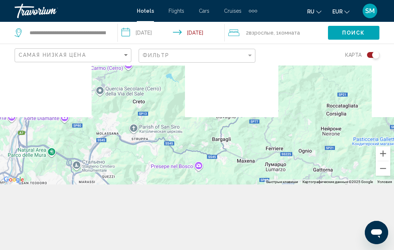
click at [231, 93] on div "Чтобы активировать перетаскивание с помощью клавиатуры, нажмите Alt + Ввод. Пос…" at bounding box center [197, 92] width 394 height 185
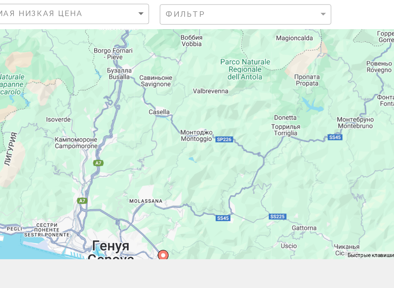
click at [236, 117] on div "Чтобы активировать перетаскивание с помощью клавиатуры, нажмите Alt + Ввод. Пос…" at bounding box center [197, 111] width 394 height 222
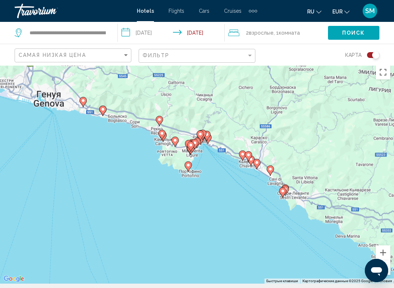
scroll to position [0, 0]
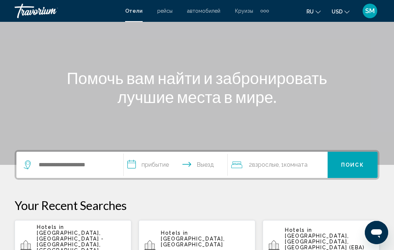
scroll to position [53, 0]
click at [61, 163] on input "Search widget" at bounding box center [75, 165] width 74 height 11
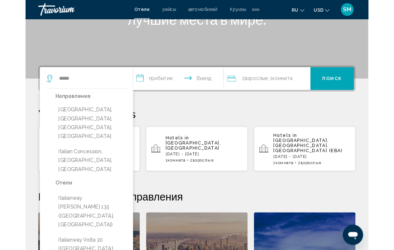
scroll to position [127, 0]
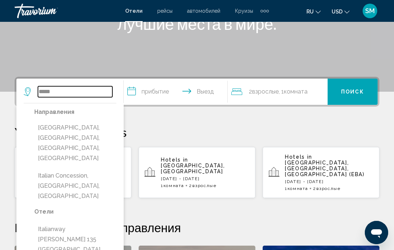
click at [62, 93] on input "*****" at bounding box center [75, 91] width 74 height 11
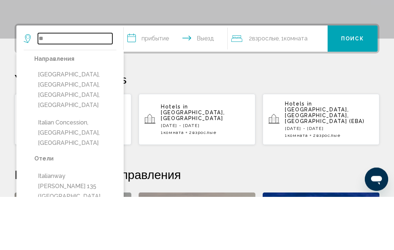
type input "*"
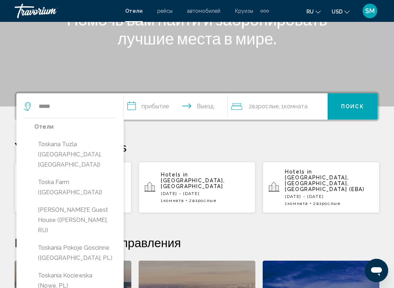
scroll to position [111, 0]
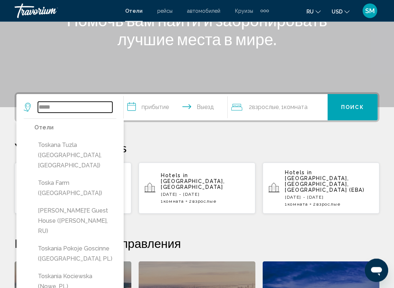
click at [71, 112] on input "*****" at bounding box center [75, 107] width 74 height 11
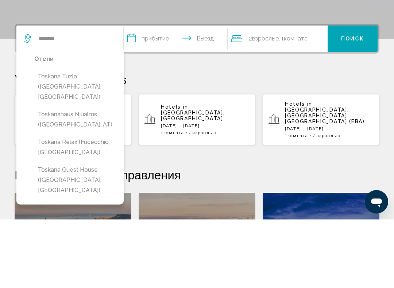
click at [81, 204] on button "Toskana Relax (Fucecchio, IT)" at bounding box center [75, 216] width 82 height 24
type input "**********"
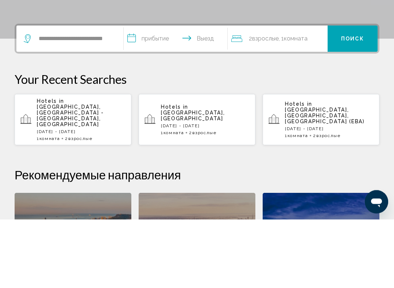
click at [132, 94] on input "**********" at bounding box center [177, 108] width 106 height 28
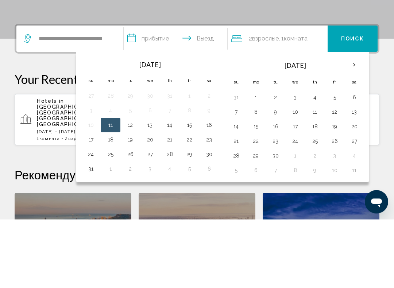
scroll to position [180, 0]
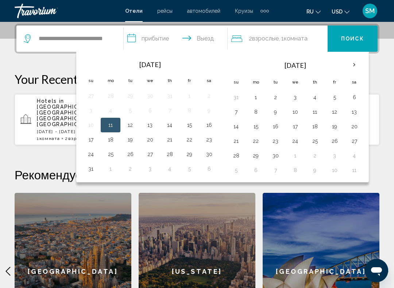
click at [151, 122] on button "13" at bounding box center [150, 125] width 12 height 10
click at [95, 153] on button "24" at bounding box center [91, 154] width 12 height 10
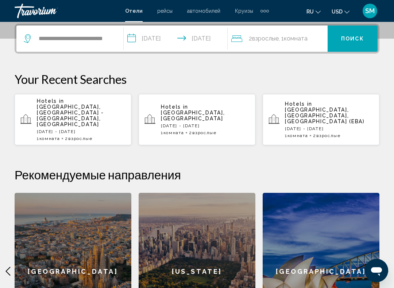
type input "**********"
click at [352, 40] on span "Поиск" at bounding box center [352, 39] width 23 height 6
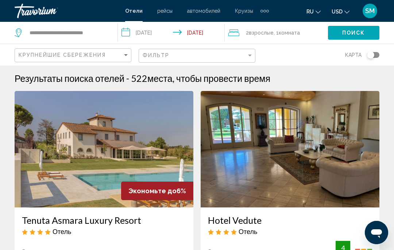
click at [371, 54] on div "Toggle map" at bounding box center [370, 54] width 7 height 7
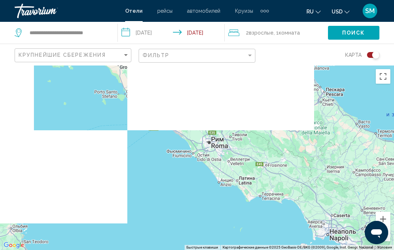
click at [169, 171] on div "Main content" at bounding box center [197, 158] width 394 height 185
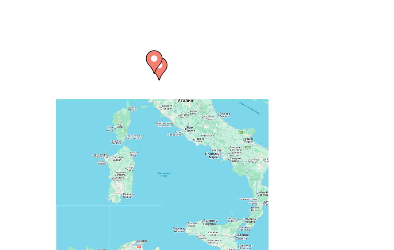
click at [37, 66] on div "Чтобы активировать перетаскивание с помощью клавиатуры, нажмите Alt + Ввод. Пос…" at bounding box center [197, 158] width 394 height 185
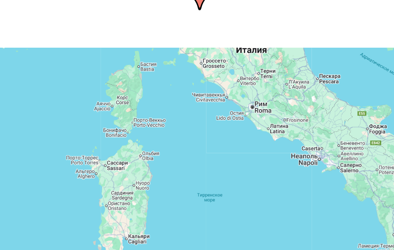
click at [59, 66] on div "Чтобы активировать перетаскивание с помощью клавиатуры, нажмите Alt + Ввод. Пос…" at bounding box center [197, 158] width 394 height 185
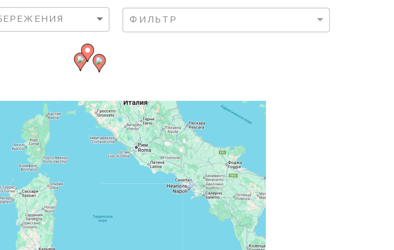
click at [111, 74] on icon "Main content" at bounding box center [114, 79] width 7 height 10
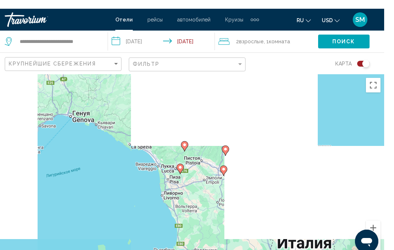
scroll to position [13, 0]
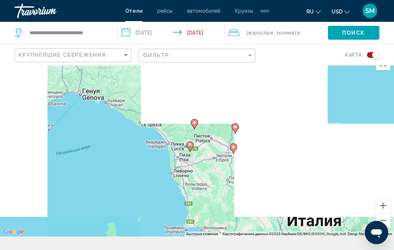
click at [71, 145] on div "Для навигации используйте клавиши со стрелками. Чтобы активировать перетаскиван…" at bounding box center [197, 144] width 394 height 185
click at [373, 56] on div "Toggle map" at bounding box center [375, 54] width 7 height 7
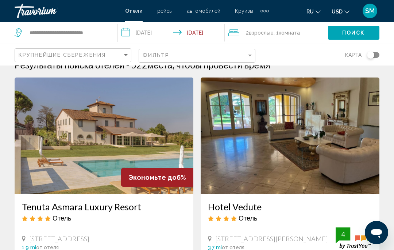
click at [370, 55] on div "Toggle map" at bounding box center [370, 54] width 7 height 7
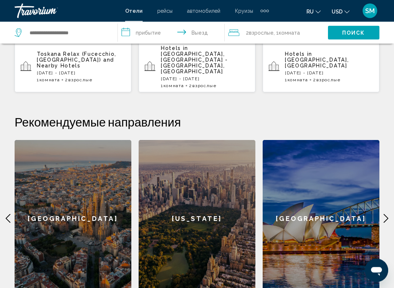
scroll to position [237, 0]
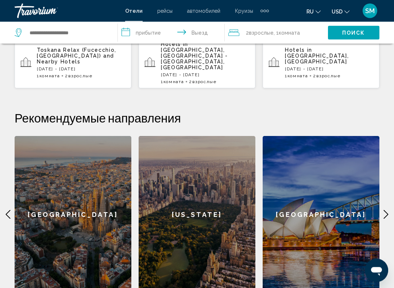
click at [9, 210] on icon "Main content" at bounding box center [8, 214] width 9 height 9
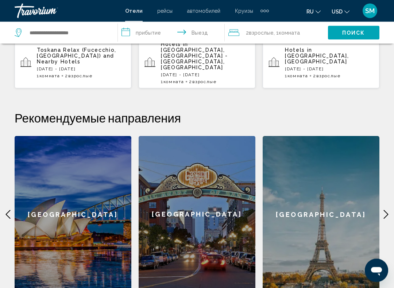
scroll to position [237, 0]
click at [7, 210] on icon "Main content" at bounding box center [8, 214] width 9 height 9
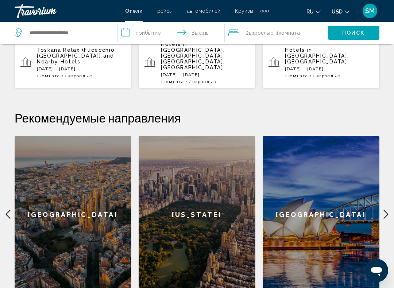
click at [10, 210] on icon "Main content" at bounding box center [8, 214] width 9 height 9
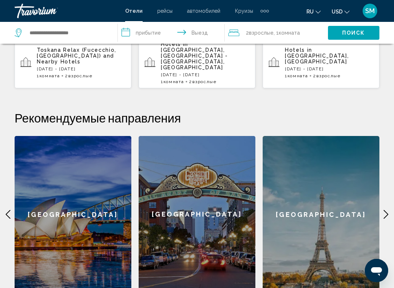
click at [384, 210] on icon "Main content" at bounding box center [385, 214] width 9 height 9
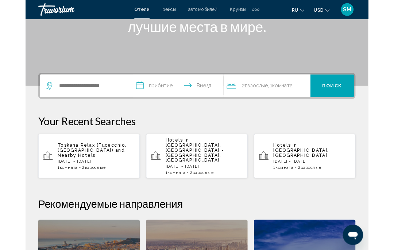
scroll to position [112, 0]
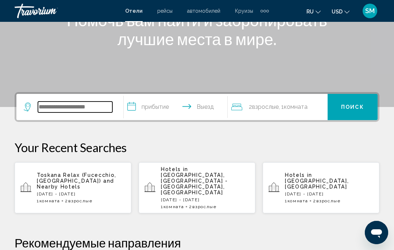
click at [49, 109] on input "Search widget" at bounding box center [75, 107] width 74 height 11
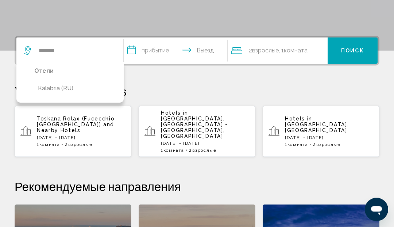
scroll to position [143, 0]
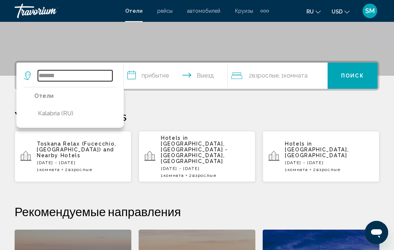
click at [77, 75] on input "*******" at bounding box center [75, 75] width 74 height 11
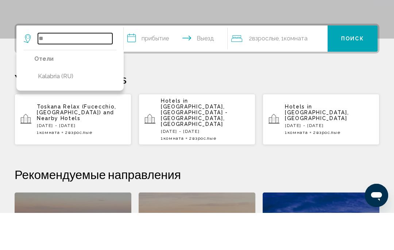
type input "*"
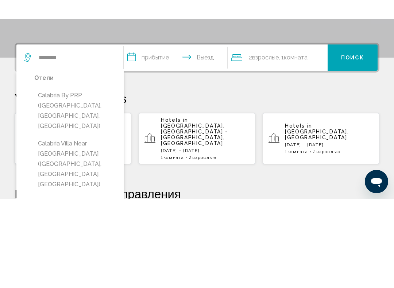
scroll to position [110, 0]
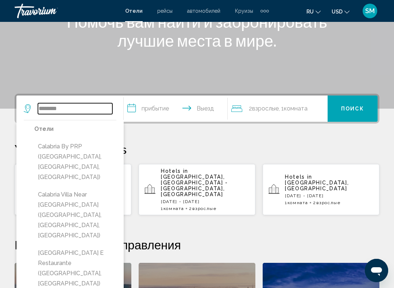
click at [74, 109] on input "********" at bounding box center [75, 108] width 74 height 11
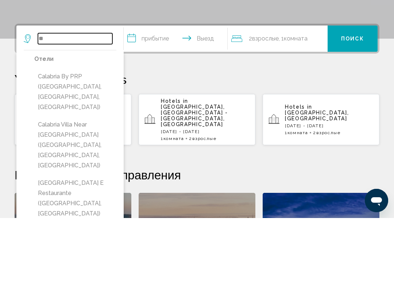
type input "*"
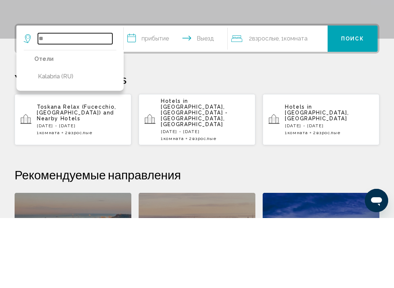
type input "*"
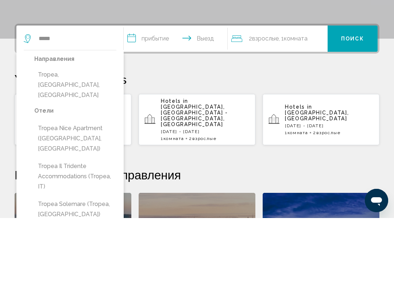
click at [93, 138] on button "Tropea, [GEOGRAPHIC_DATA], [GEOGRAPHIC_DATA]" at bounding box center [75, 155] width 82 height 34
type input "**********"
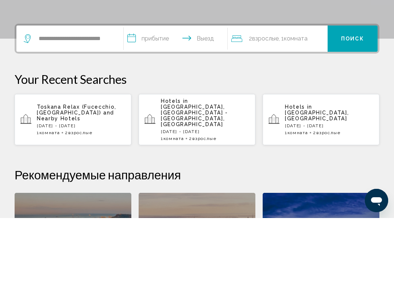
click at [133, 95] on input "**********" at bounding box center [177, 109] width 106 height 28
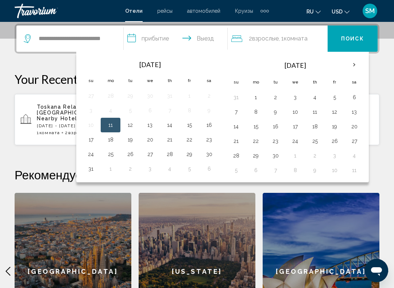
click at [153, 122] on button "13" at bounding box center [150, 125] width 12 height 10
click at [92, 152] on button "24" at bounding box center [91, 154] width 12 height 10
type input "**********"
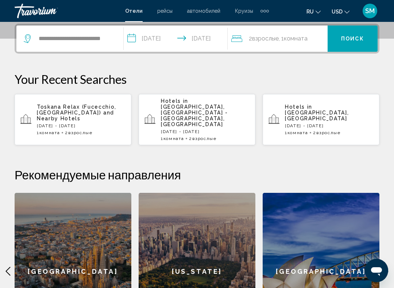
click at [350, 38] on span "Поиск" at bounding box center [352, 39] width 23 height 6
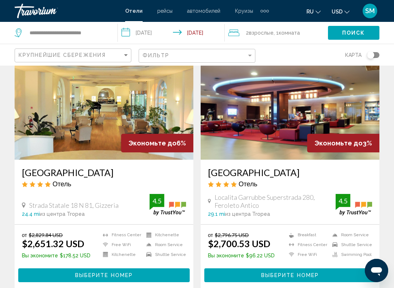
scroll to position [321, 0]
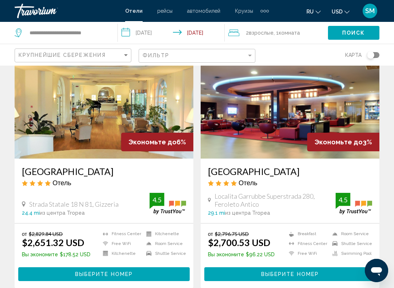
click at [346, 12] on icon "Change currency" at bounding box center [346, 12] width 5 height 3
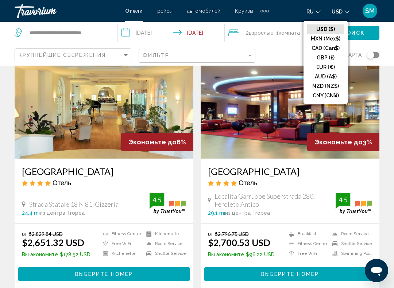
click at [330, 68] on button "EUR (€)" at bounding box center [325, 66] width 37 height 9
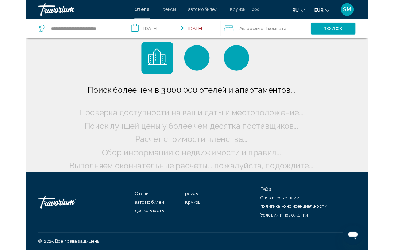
scroll to position [6, 0]
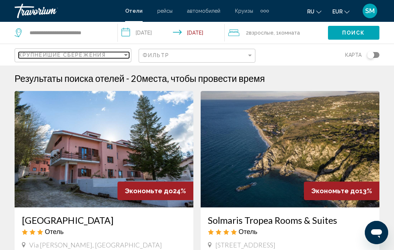
click at [123, 57] on div "Sort by" at bounding box center [125, 55] width 7 height 6
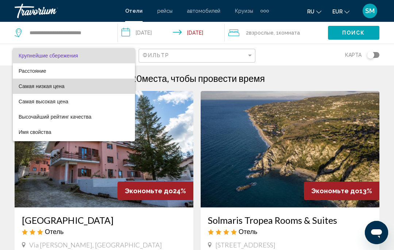
click at [29, 91] on span "Самая низкая цена" at bounding box center [74, 86] width 110 height 15
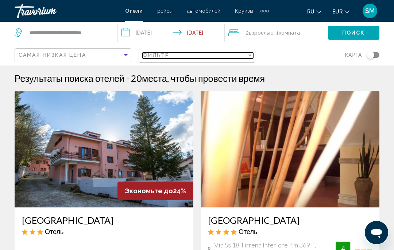
click at [245, 58] on div "Фильтр" at bounding box center [195, 55] width 104 height 6
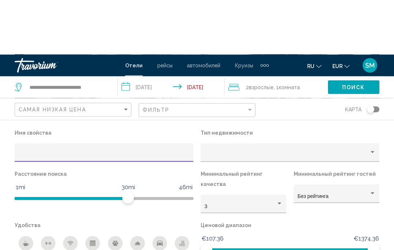
scroll to position [93, 0]
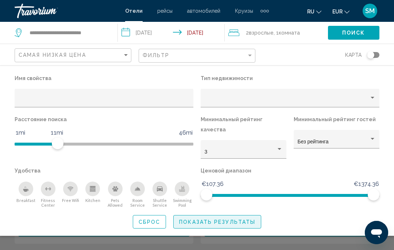
click at [217, 219] on span "Показать результаты" at bounding box center [217, 222] width 76 height 6
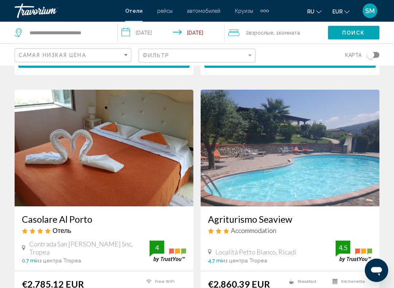
scroll to position [531, 0]
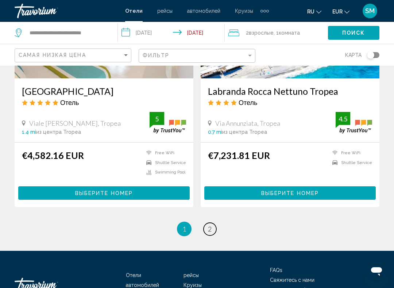
click at [207, 223] on link "page 2" at bounding box center [209, 229] width 13 height 13
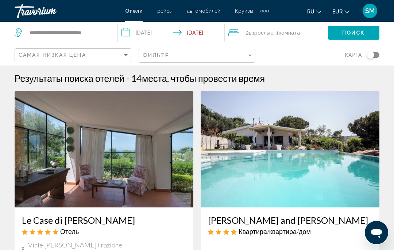
click at [371, 55] on div "Toggle map" at bounding box center [370, 54] width 7 height 7
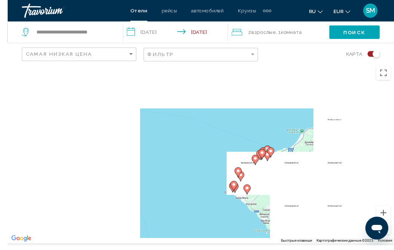
scroll to position [8, 0]
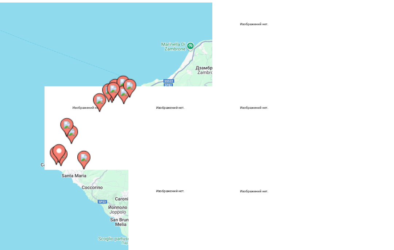
click at [43, 122] on div "Чтобы активировать перетаскивание с помощью клавиатуры, нажмите Alt + Ввод. Пос…" at bounding box center [197, 149] width 394 height 185
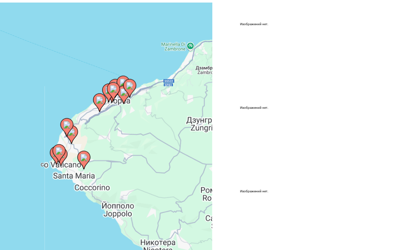
click at [90, 57] on div "Чтобы активировать перетаскивание с помощью клавиатуры, нажмите Alt + Ввод. Пос…" at bounding box center [197, 149] width 394 height 185
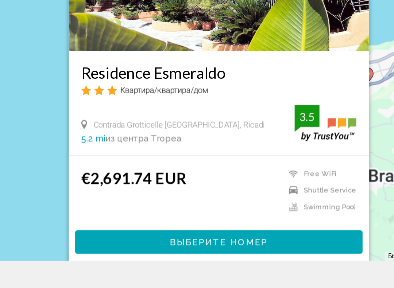
scroll to position [16, 0]
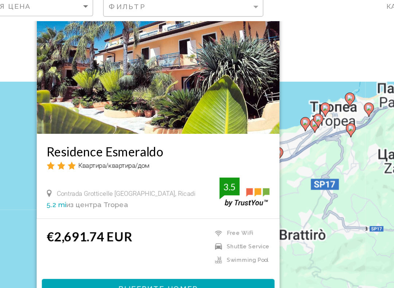
click at [135, 188] on div "Contrada Grotticelle Capo Vaticano, Ricadi" at bounding box center [161, 191] width 126 height 7
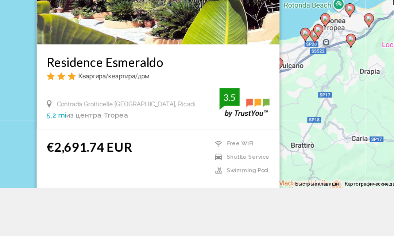
scroll to position [38, 0]
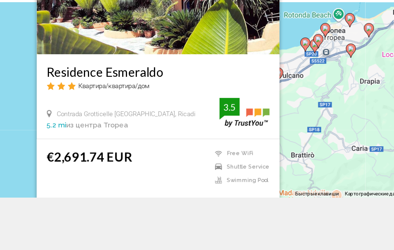
click at [235, 67] on div "Чтобы активировать перетаскивание с помощью клавиатуры, нажмите Alt + Ввод. Пос…" at bounding box center [197, 119] width 394 height 185
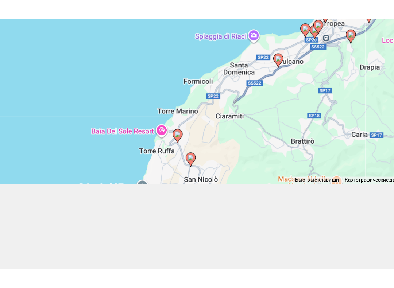
scroll to position [65, 0]
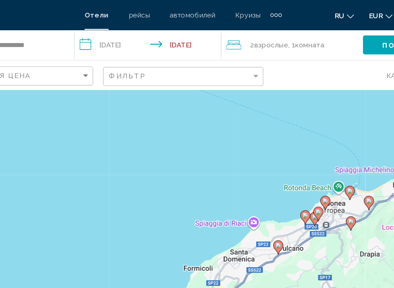
click at [234, 187] on div "Чтобы активировать перетаскивание с помощью клавиатуры, нажмите Alt + Ввод. Пос…" at bounding box center [197, 111] width 394 height 222
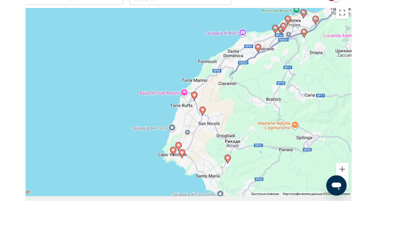
scroll to position [66, 0]
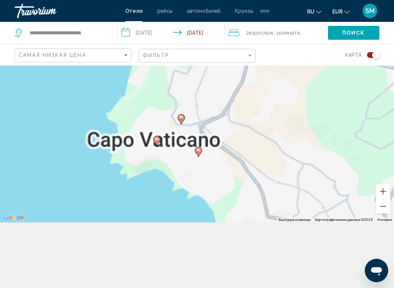
click at [160, 137] on icon "Main content" at bounding box center [156, 141] width 7 height 10
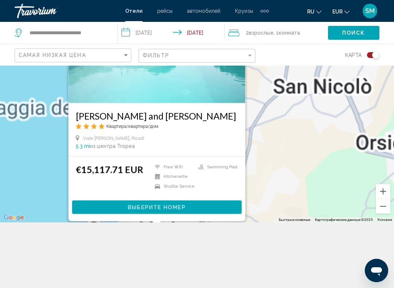
click at [281, 155] on div "Чтобы активировать перетаскивание с помощью клавиатуры, нажмите Alt + Ввод. Пос…" at bounding box center [197, 111] width 394 height 222
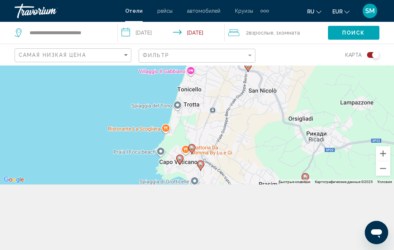
scroll to position [28, 0]
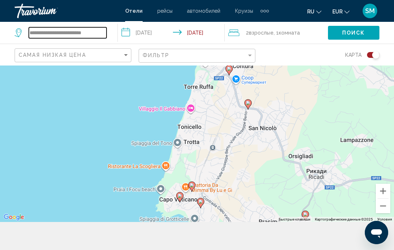
click at [102, 31] on input "**********" at bounding box center [68, 32] width 78 height 11
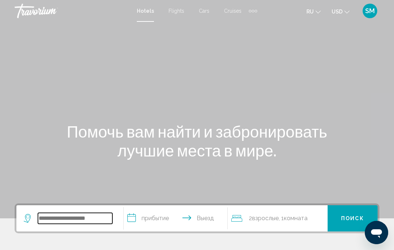
click at [66, 214] on input "Search widget" at bounding box center [75, 218] width 74 height 11
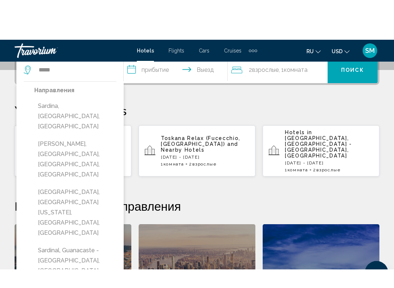
scroll to position [189, 0]
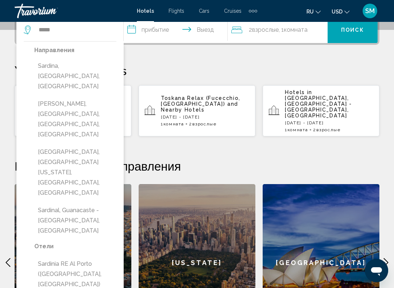
click at [48, 250] on button "Sardinia RE Al Porto ([GEOGRAPHIC_DATA], [GEOGRAPHIC_DATA])" at bounding box center [75, 274] width 82 height 34
type input "**********"
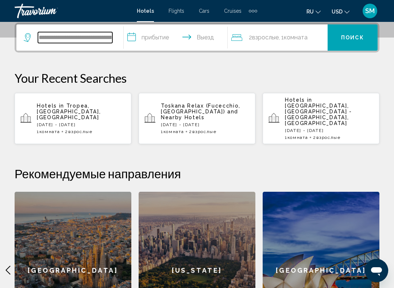
scroll to position [180, 0]
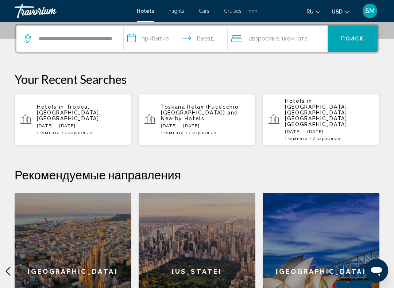
click at [153, 39] on input "**********" at bounding box center [177, 40] width 106 height 28
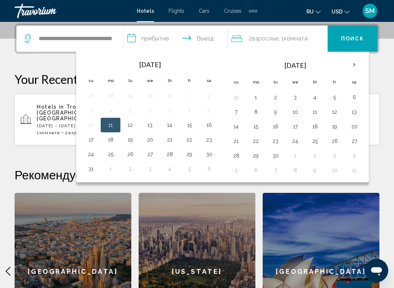
click at [150, 120] on button "13" at bounding box center [150, 125] width 12 height 10
click at [91, 154] on button "24" at bounding box center [91, 154] width 12 height 10
type input "**********"
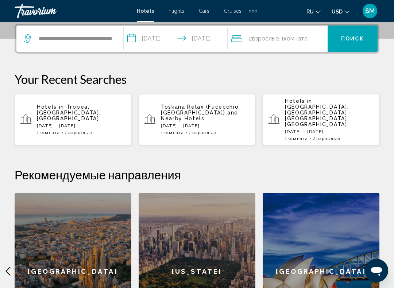
click at [348, 38] on span "Поиск" at bounding box center [352, 39] width 23 height 6
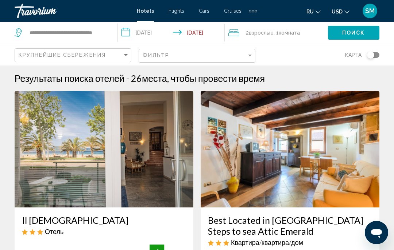
click at [346, 9] on mat-icon "Change currency" at bounding box center [346, 10] width 5 height 5
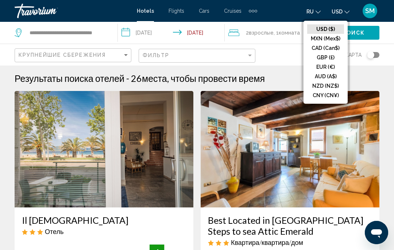
click at [320, 69] on button "EUR (€)" at bounding box center [325, 66] width 37 height 9
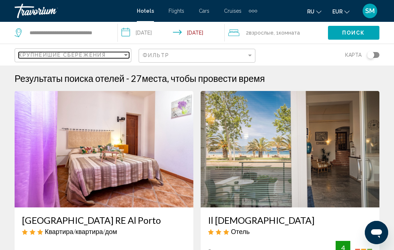
click at [120, 55] on div "Крупнейшие сбережения" at bounding box center [71, 55] width 104 height 6
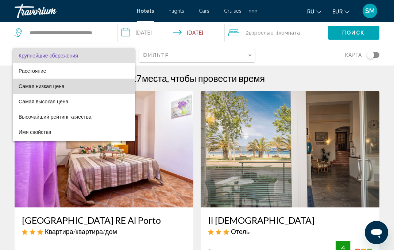
click at [35, 87] on span "Самая низкая цена" at bounding box center [42, 86] width 46 height 6
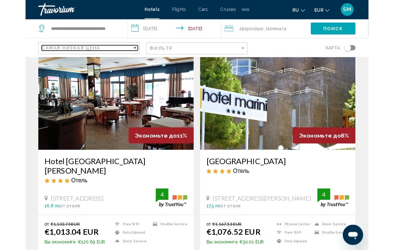
scroll to position [35, 0]
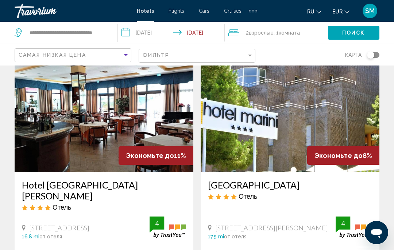
click at [104, 190] on h3 "Hotel [GEOGRAPHIC_DATA][PERSON_NAME]" at bounding box center [104, 191] width 164 height 22
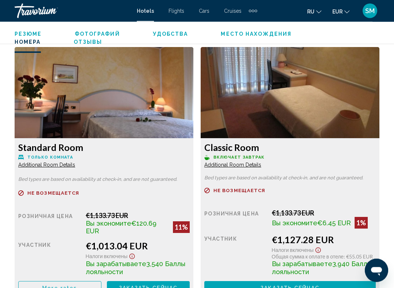
scroll to position [1113, 0]
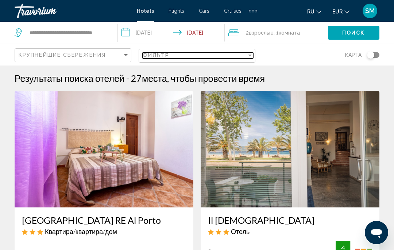
click at [179, 58] on div "Фильтр" at bounding box center [195, 55] width 104 height 6
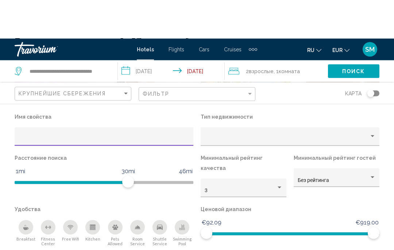
scroll to position [78, 0]
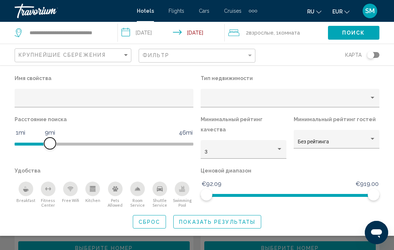
click at [42, 146] on span "Hotel Filters" at bounding box center [32, 144] width 35 height 3
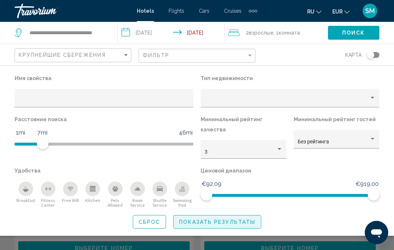
click at [201, 219] on span "Показать результаты" at bounding box center [217, 222] width 76 height 6
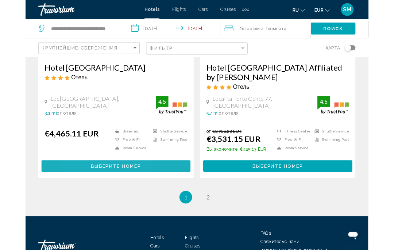
scroll to position [1444, 0]
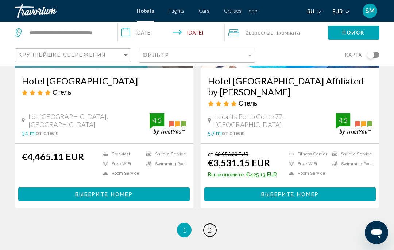
click at [211, 226] on span "2" at bounding box center [210, 230] width 4 height 8
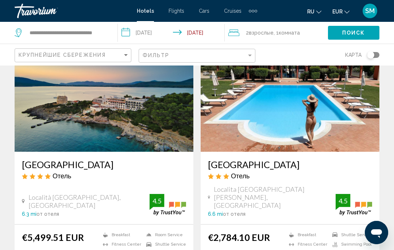
scroll to position [55, 0]
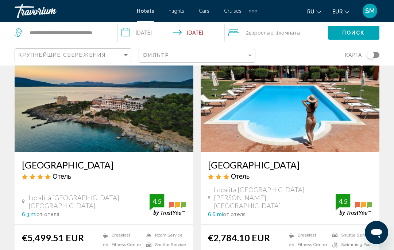
click at [372, 52] on div "Toggle map" at bounding box center [370, 54] width 7 height 7
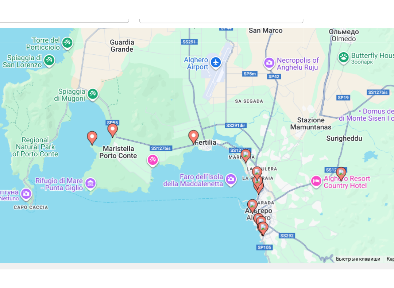
scroll to position [32, 0]
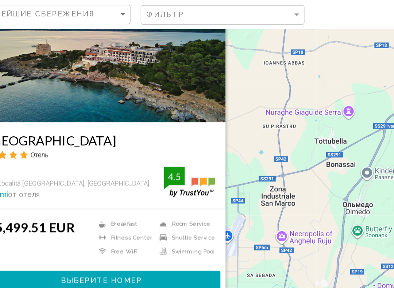
click at [178, 116] on div "Чтобы активировать перетаскивание с помощью клавиатуры, нажмите Alt + Ввод. Пос…" at bounding box center [197, 145] width 394 height 222
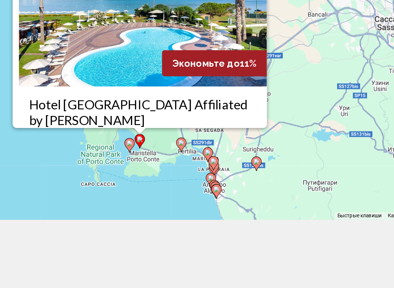
scroll to position [48, 0]
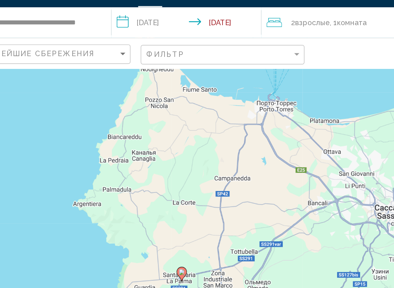
click at [199, 129] on div "Чтобы активировать перетаскивание с помощью клавиатуры, нажмите Alt + Ввод. Пос…" at bounding box center [197, 128] width 394 height 222
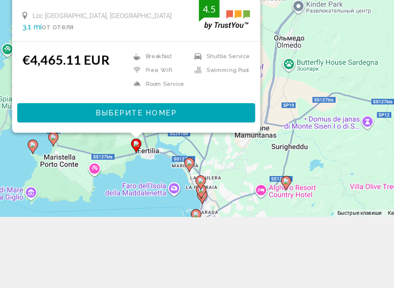
scroll to position [50, 0]
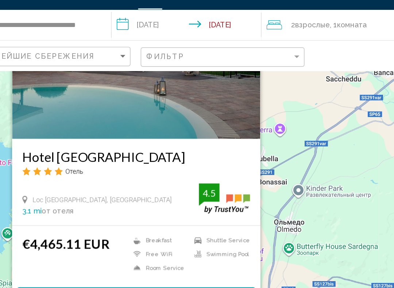
click at [236, 155] on div "Чтобы активировать перетаскивание с помощью клавиатуры, нажмите Alt + Ввод. Пос…" at bounding box center [197, 126] width 394 height 222
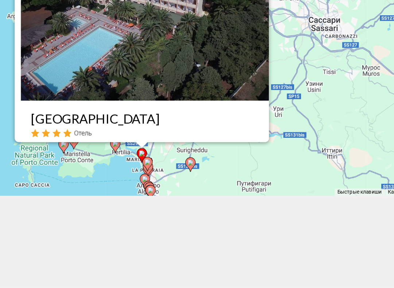
scroll to position [65, 0]
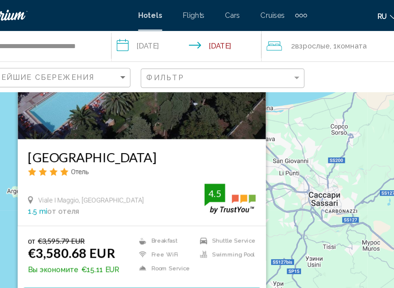
click at [177, 179] on li "Swimming Pool" at bounding box center [198, 181] width 43 height 6
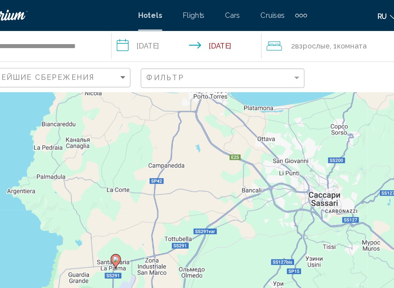
click at [203, 167] on div "Чтобы активировать перетаскивание с помощью клавиатуры, нажмите Alt + Ввод. Пос…" at bounding box center [197, 111] width 394 height 222
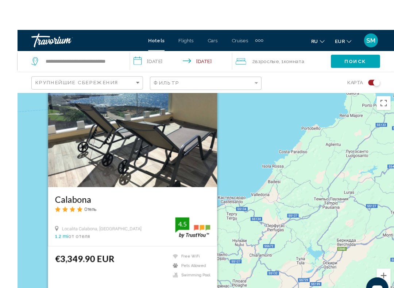
scroll to position [0, 0]
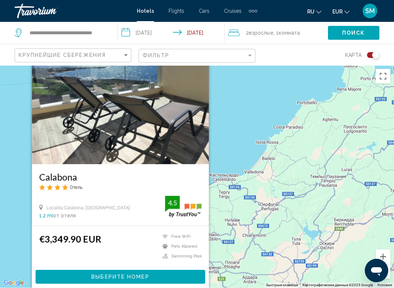
click at [231, 222] on div "Чтобы активировать перетаскивание с помощью клавиатуры, нажмите Alt + Ввод. Пос…" at bounding box center [197, 176] width 394 height 222
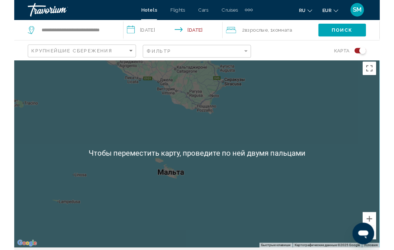
scroll to position [0, 0]
